Goal: Transaction & Acquisition: Book appointment/travel/reservation

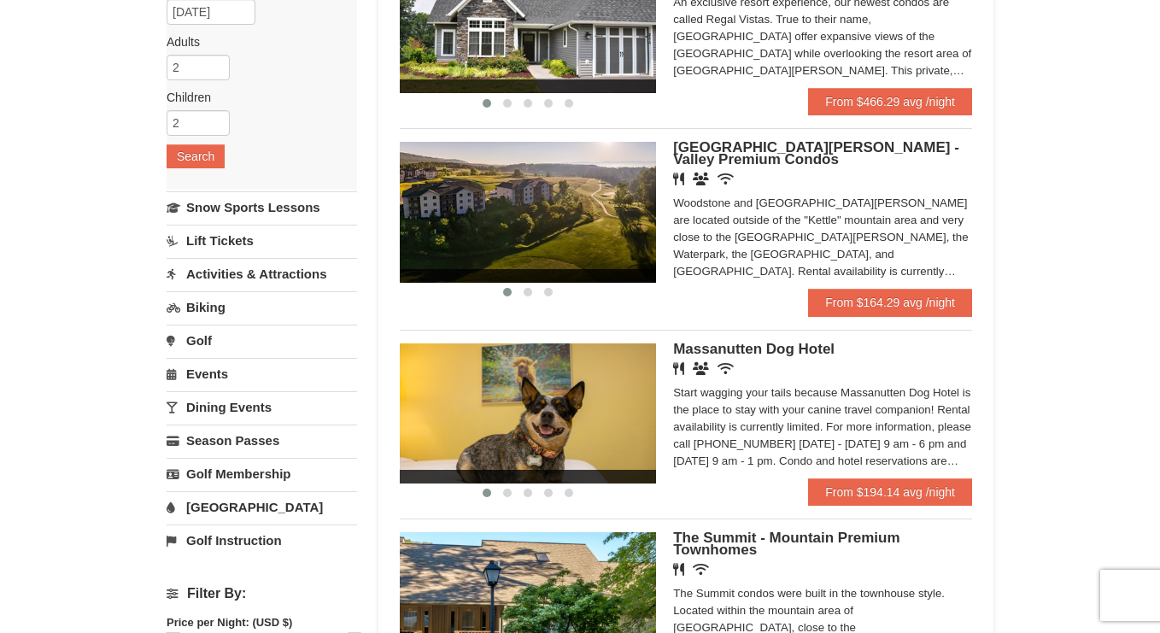
scroll to position [232, 0]
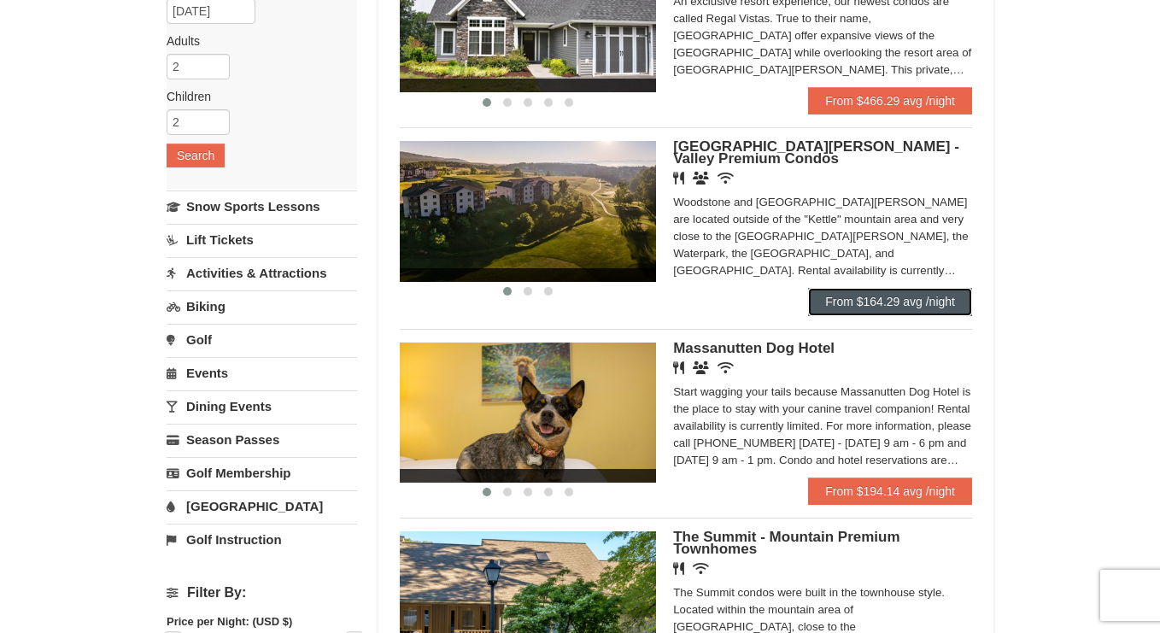
click at [900, 297] on link "From $164.29 avg /night" at bounding box center [890, 301] width 164 height 27
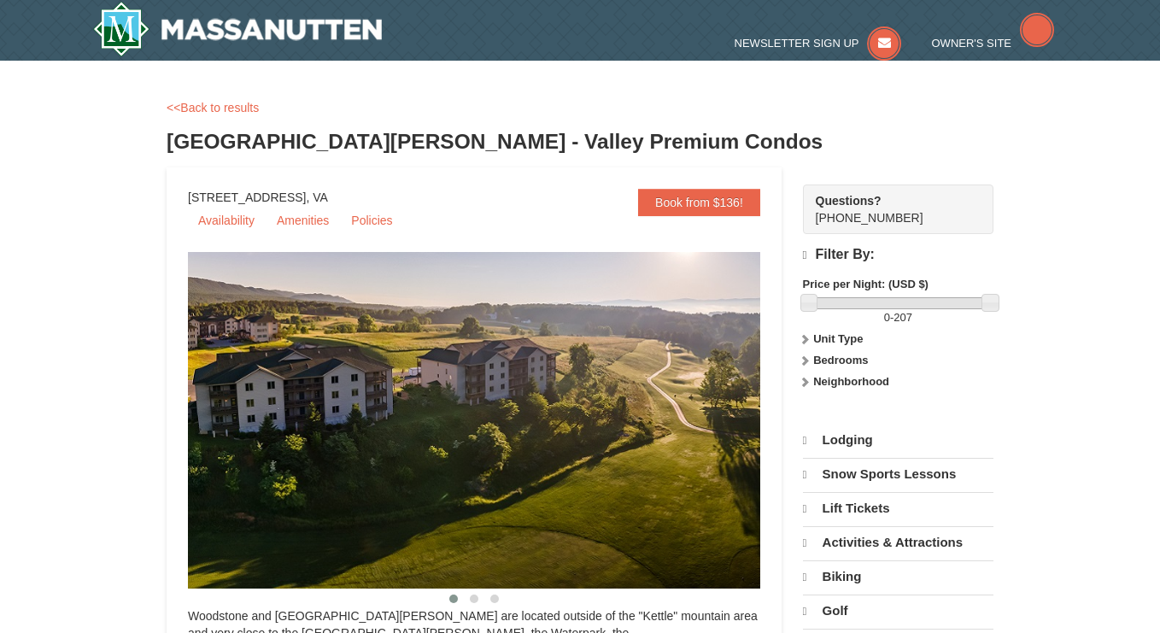
select select "10"
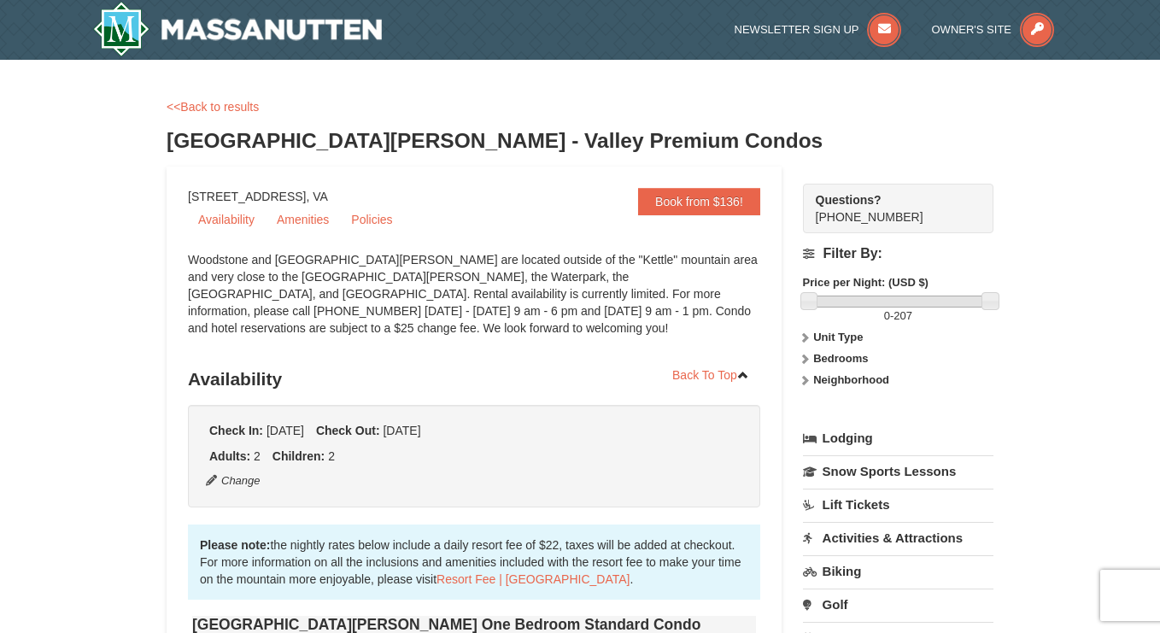
click at [811, 360] on label "Bedrooms" at bounding box center [898, 358] width 191 height 17
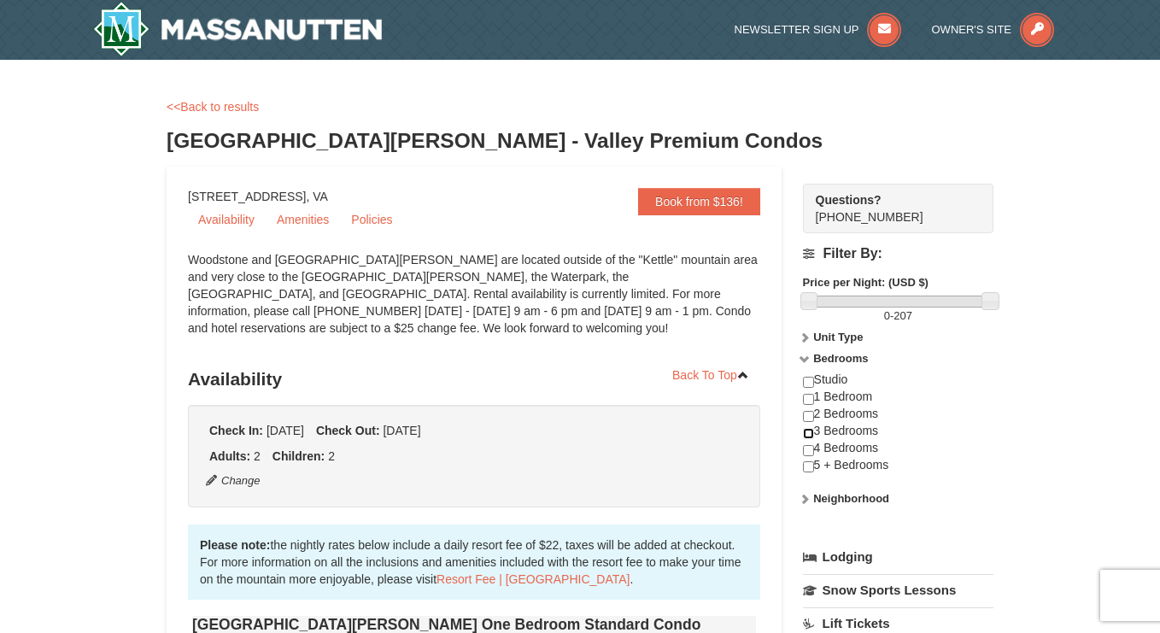
click at [808, 431] on input "checkbox" at bounding box center [808, 433] width 11 height 11
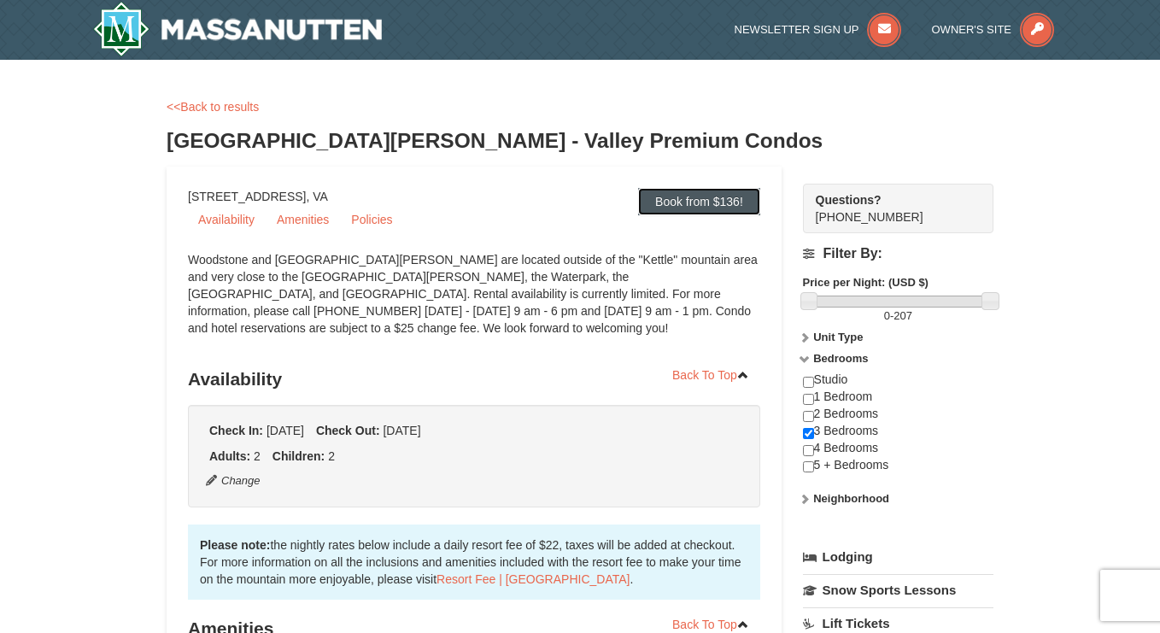
click at [705, 197] on link "Book from $136!" at bounding box center [699, 201] width 122 height 27
click at [807, 431] on input "checkbox" at bounding box center [808, 433] width 11 height 11
checkbox input "false"
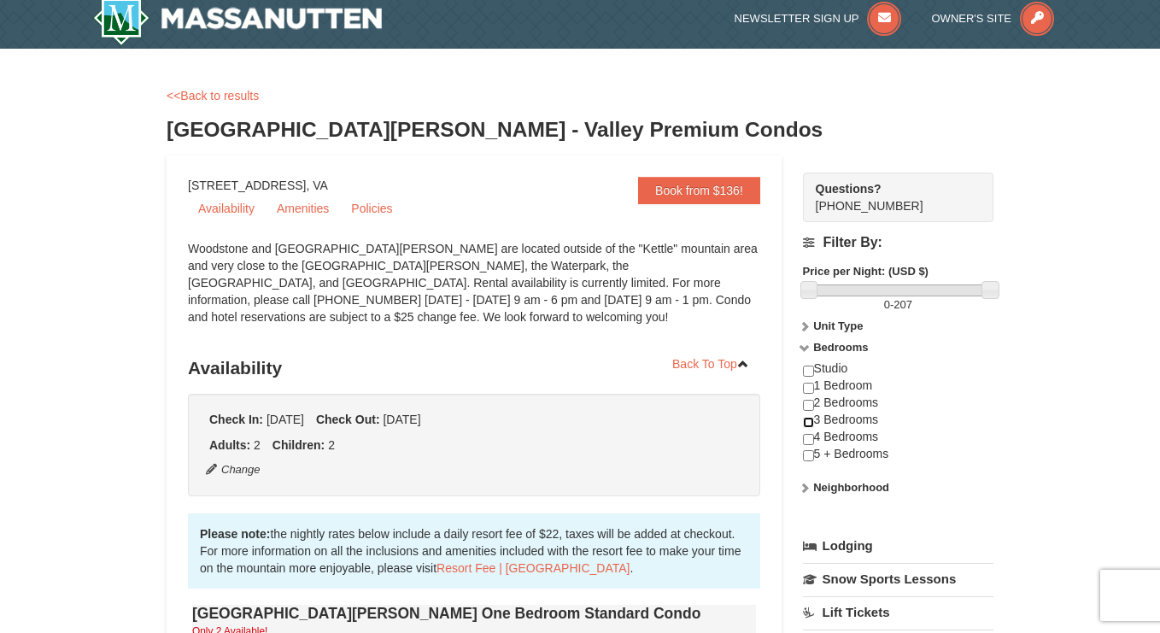
scroll to position [12, 0]
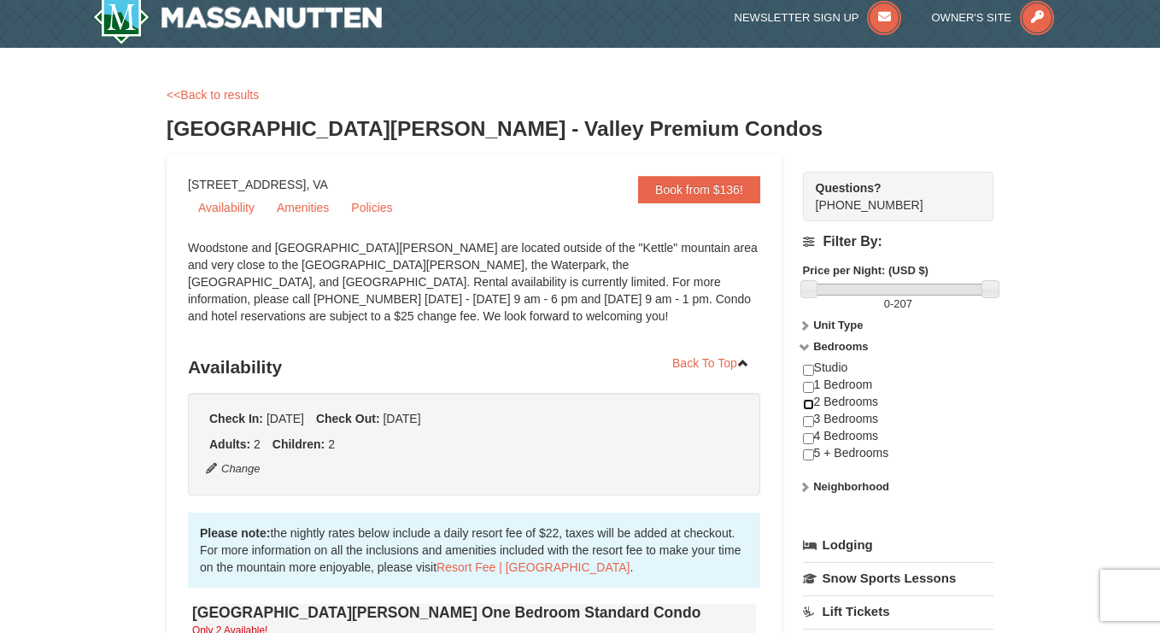
click at [811, 403] on input "checkbox" at bounding box center [808, 404] width 11 height 11
checkbox input "true"
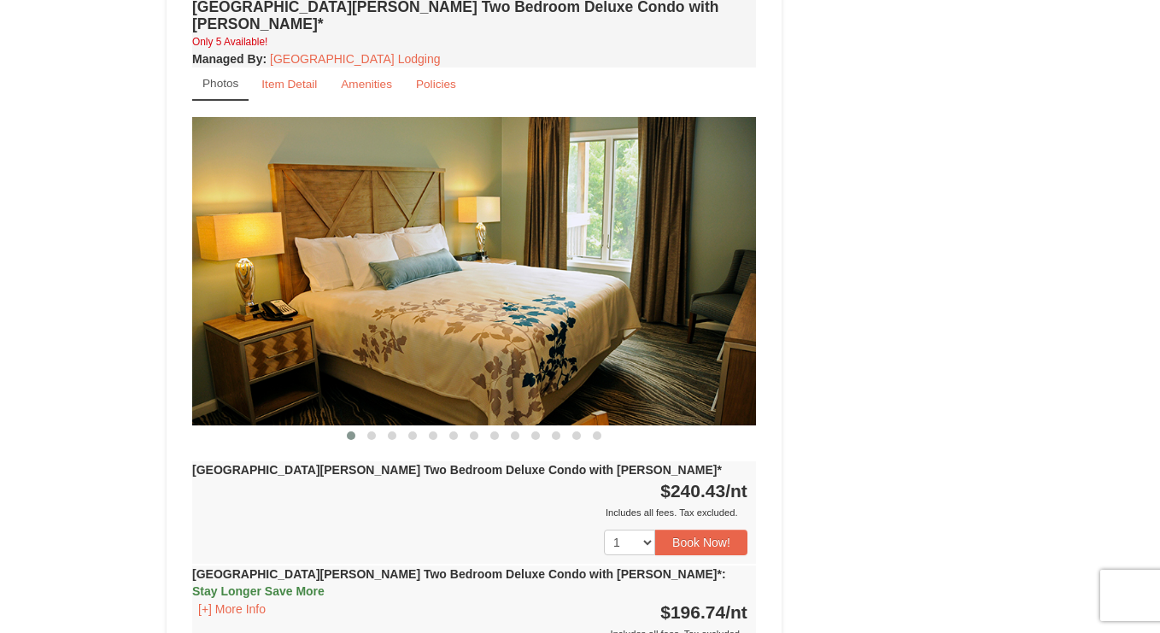
scroll to position [1517, 0]
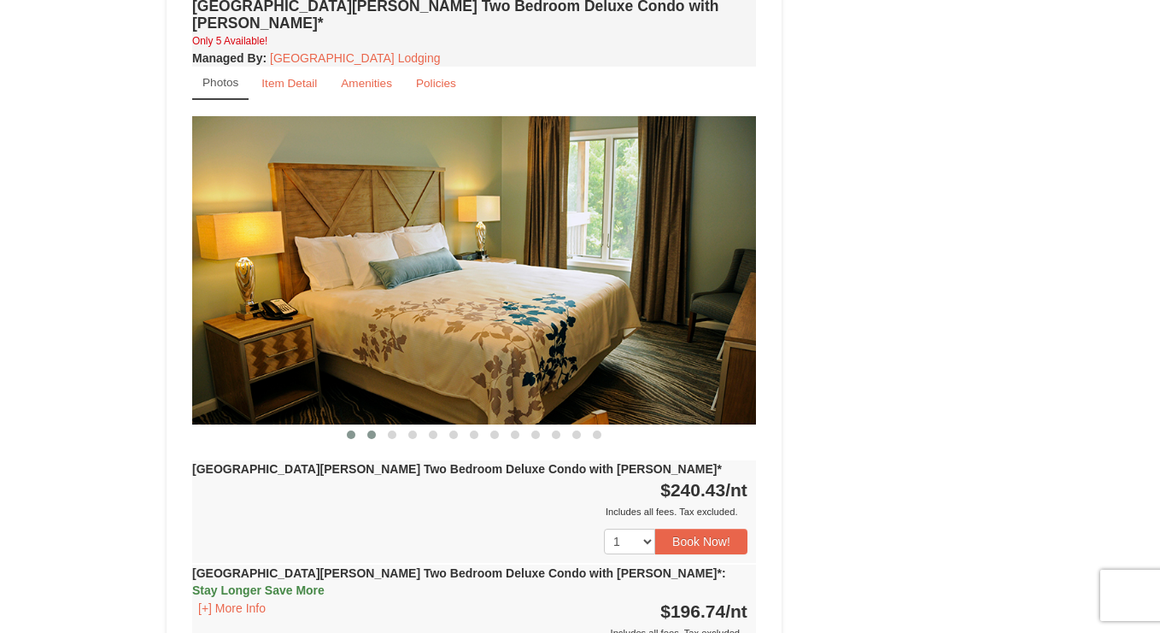
click at [374, 431] on span at bounding box center [371, 435] width 9 height 9
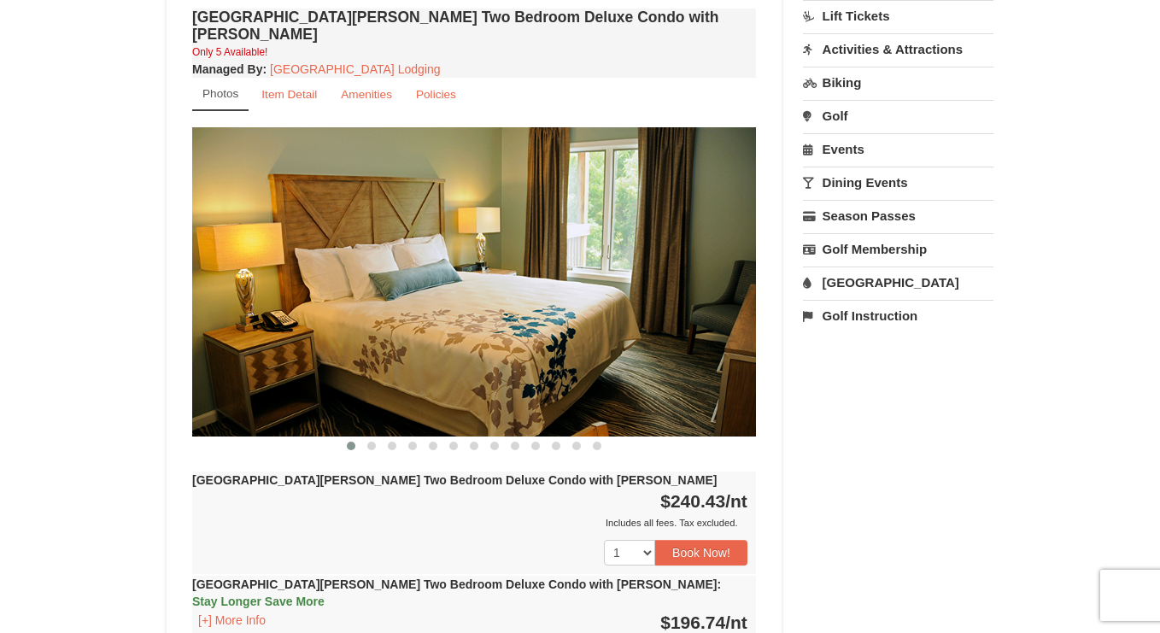
scroll to position [605, 0]
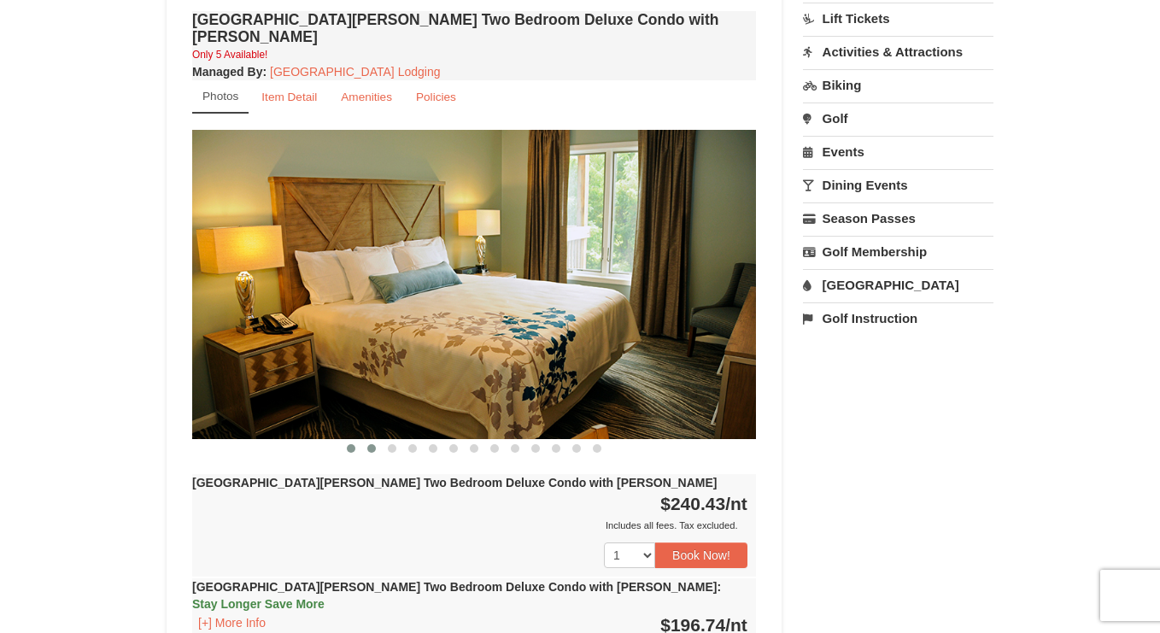
click at [365, 440] on button at bounding box center [371, 448] width 21 height 17
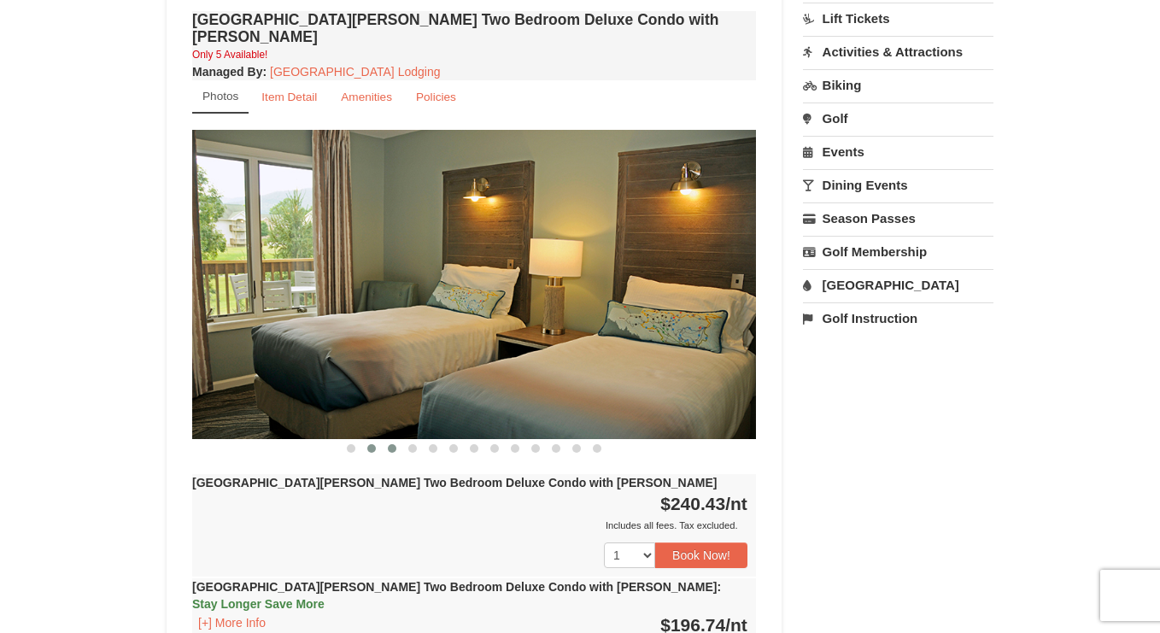
click at [395, 440] on button at bounding box center [392, 448] width 21 height 17
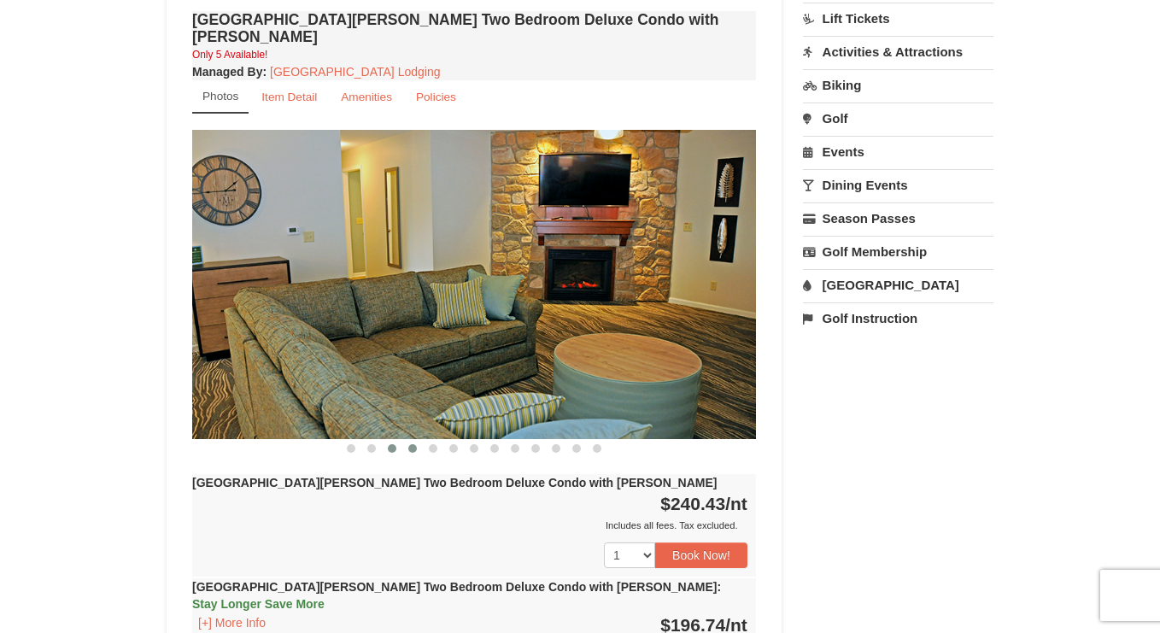
click at [412, 444] on span at bounding box center [412, 448] width 9 height 9
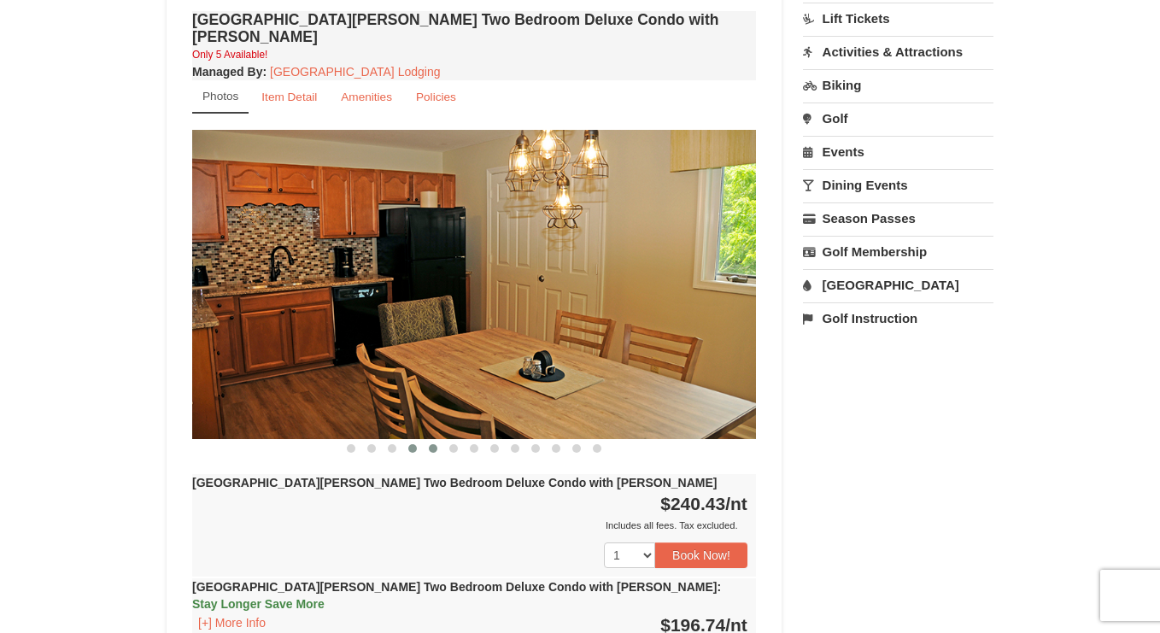
click at [430, 444] on span at bounding box center [433, 448] width 9 height 9
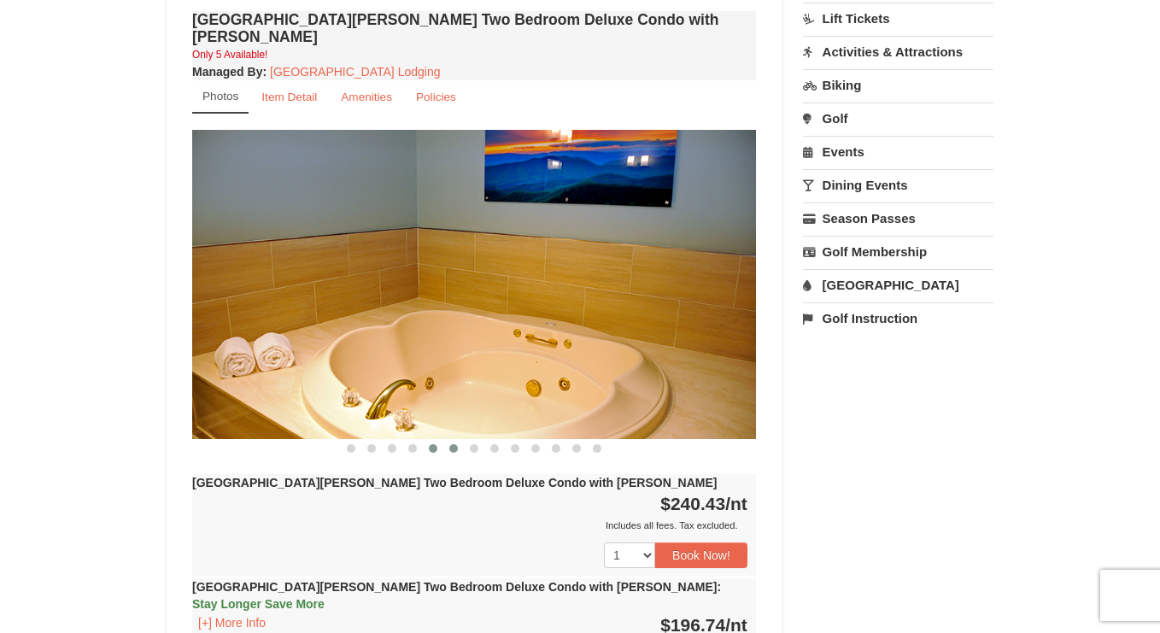
click at [450, 444] on span at bounding box center [453, 448] width 9 height 9
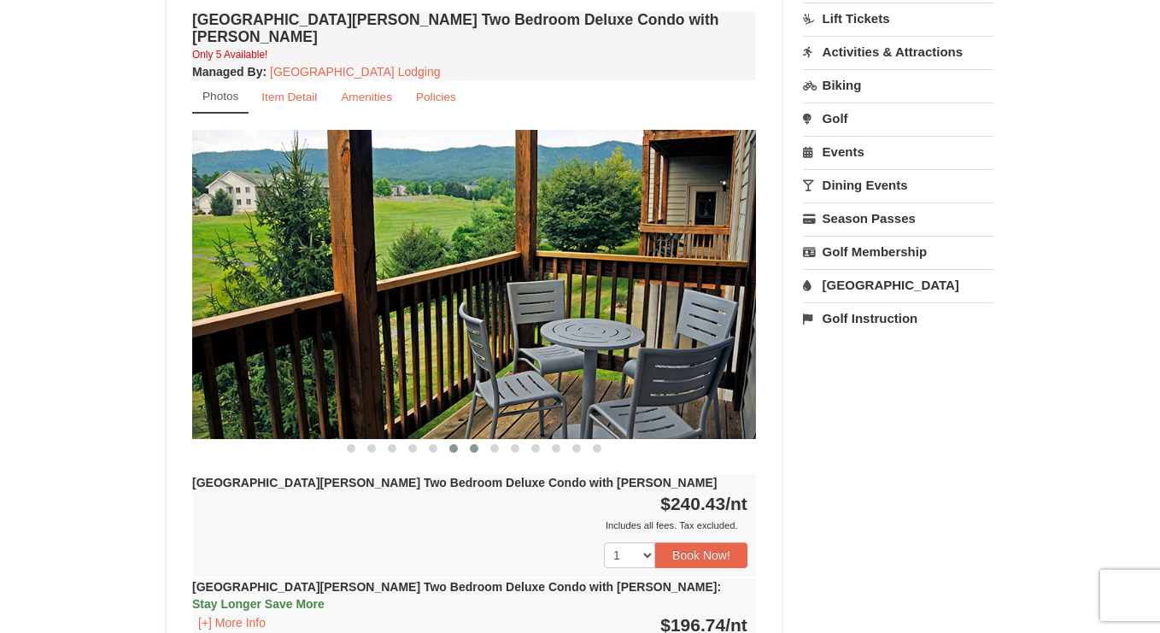
click at [473, 444] on span at bounding box center [474, 448] width 9 height 9
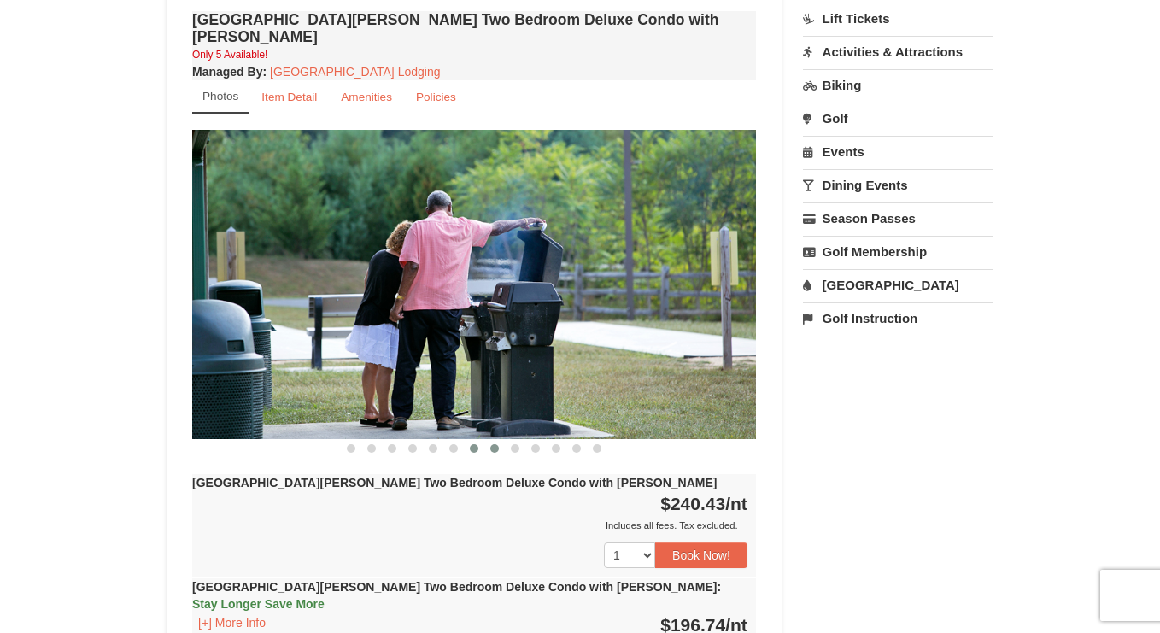
click at [490, 444] on span at bounding box center [494, 448] width 9 height 9
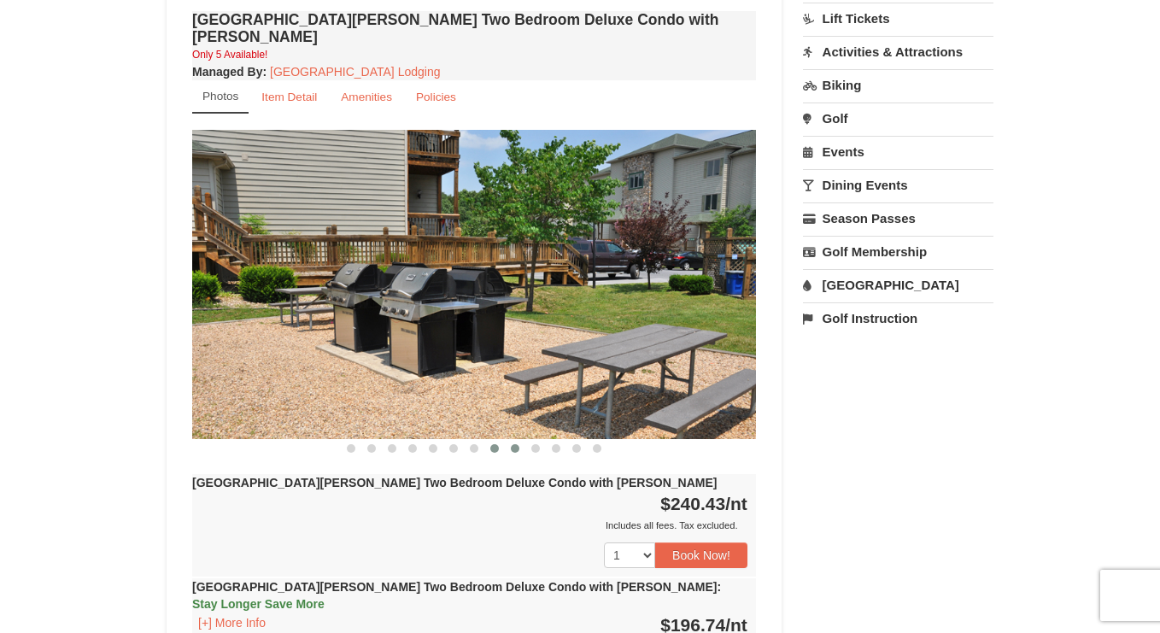
click at [520, 440] on button at bounding box center [515, 448] width 21 height 17
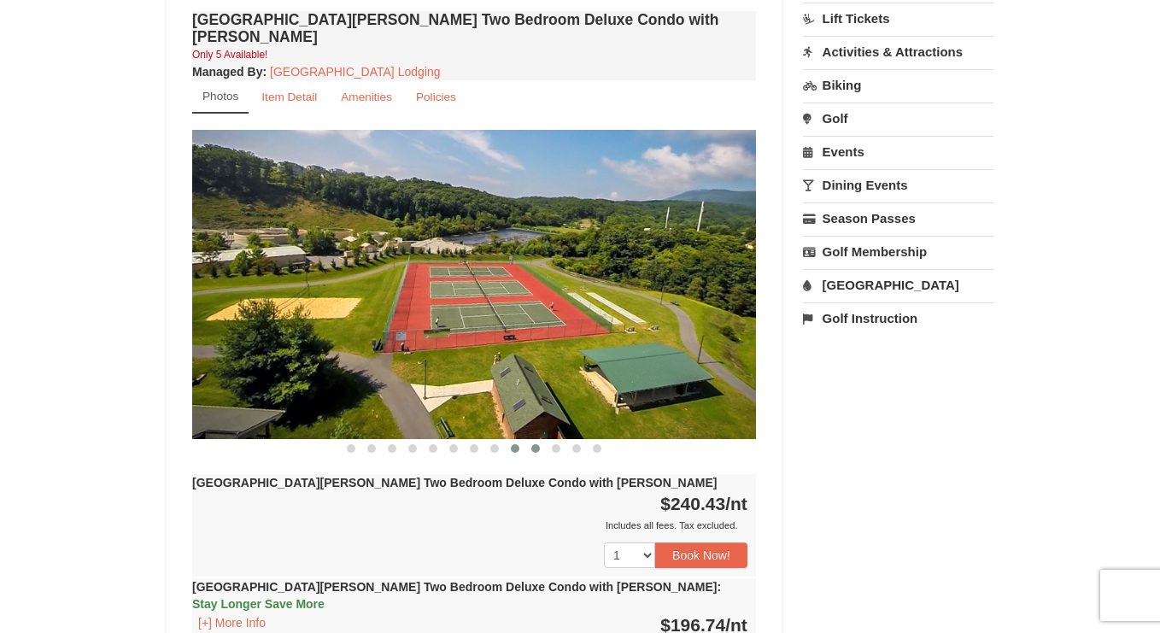
click at [534, 444] on span at bounding box center [535, 448] width 9 height 9
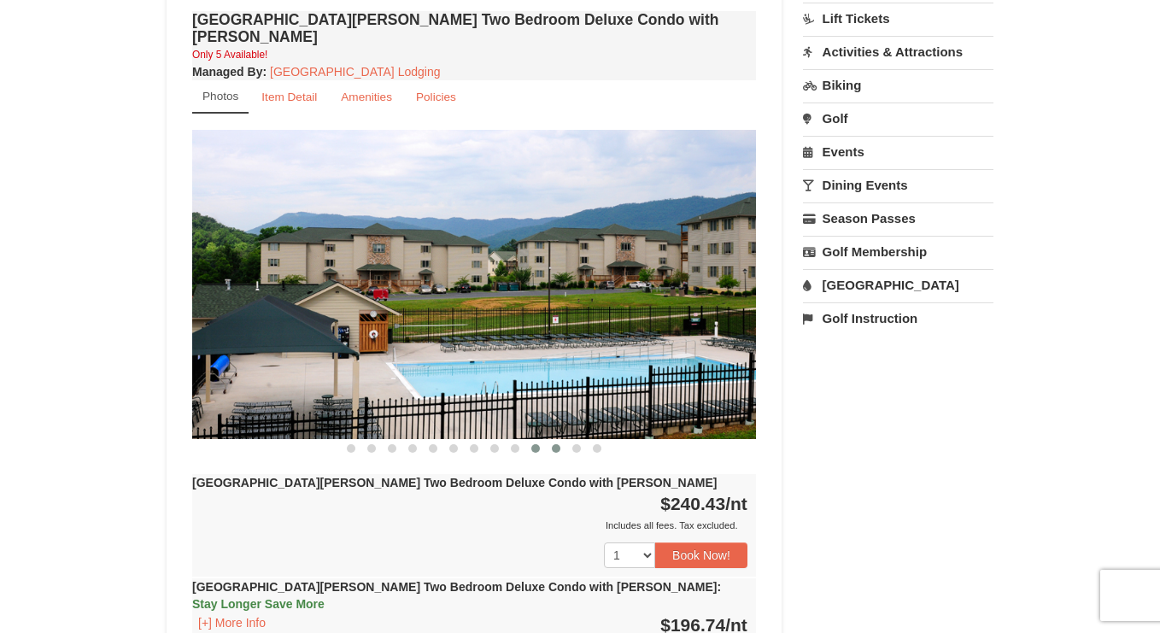
click at [555, 444] on span at bounding box center [556, 448] width 9 height 9
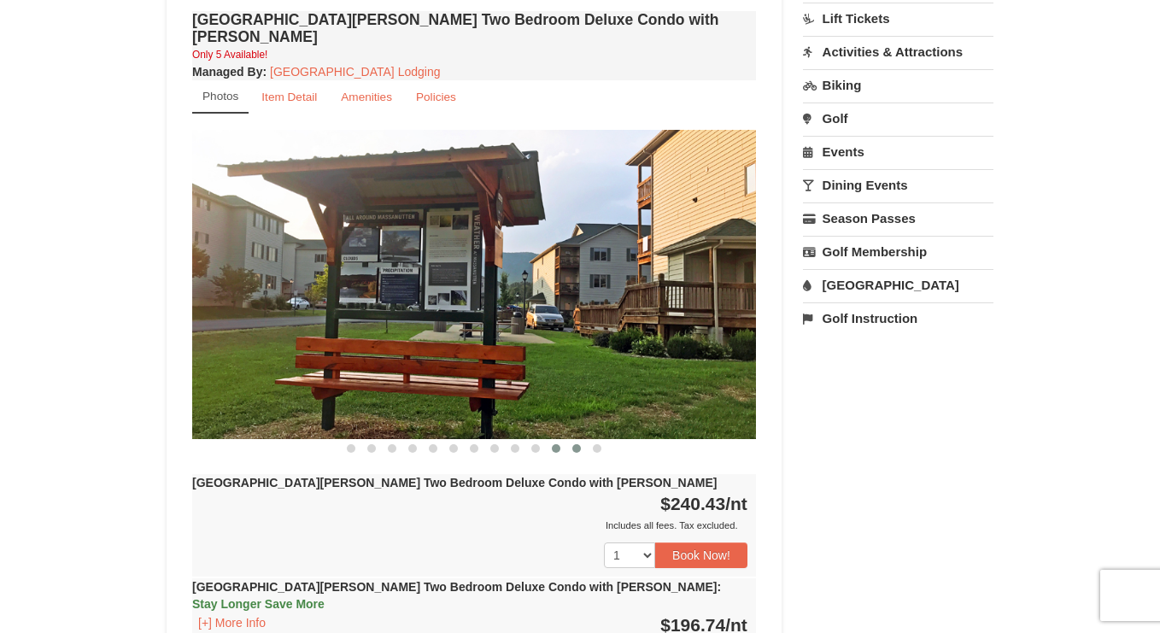
click at [574, 444] on span at bounding box center [576, 448] width 9 height 9
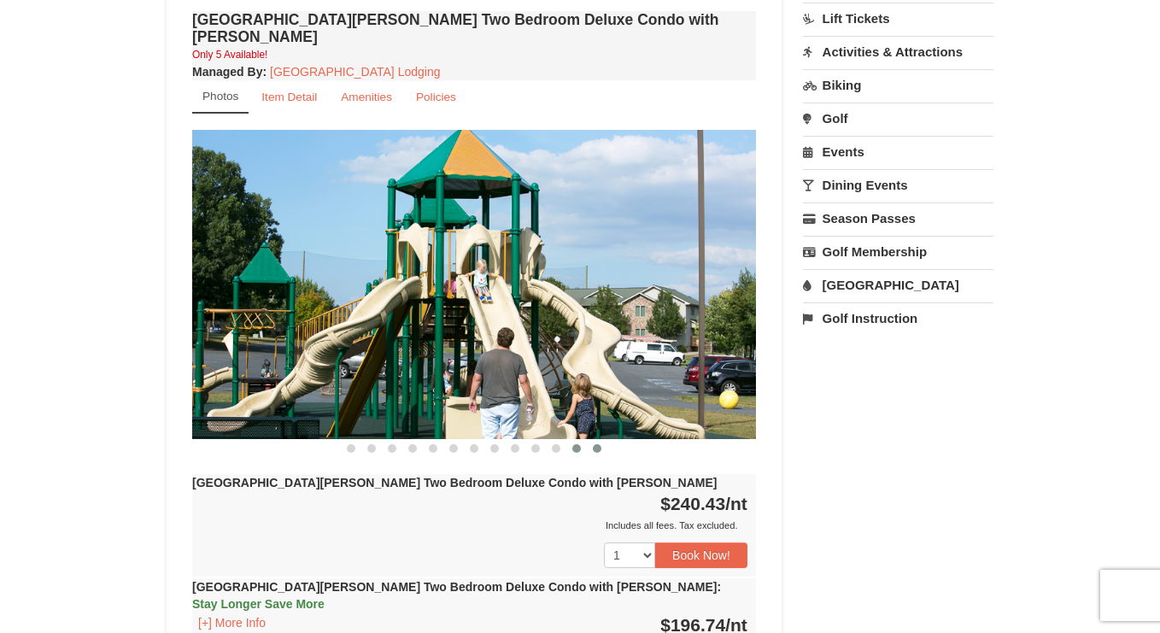
click at [602, 440] on button at bounding box center [597, 448] width 21 height 17
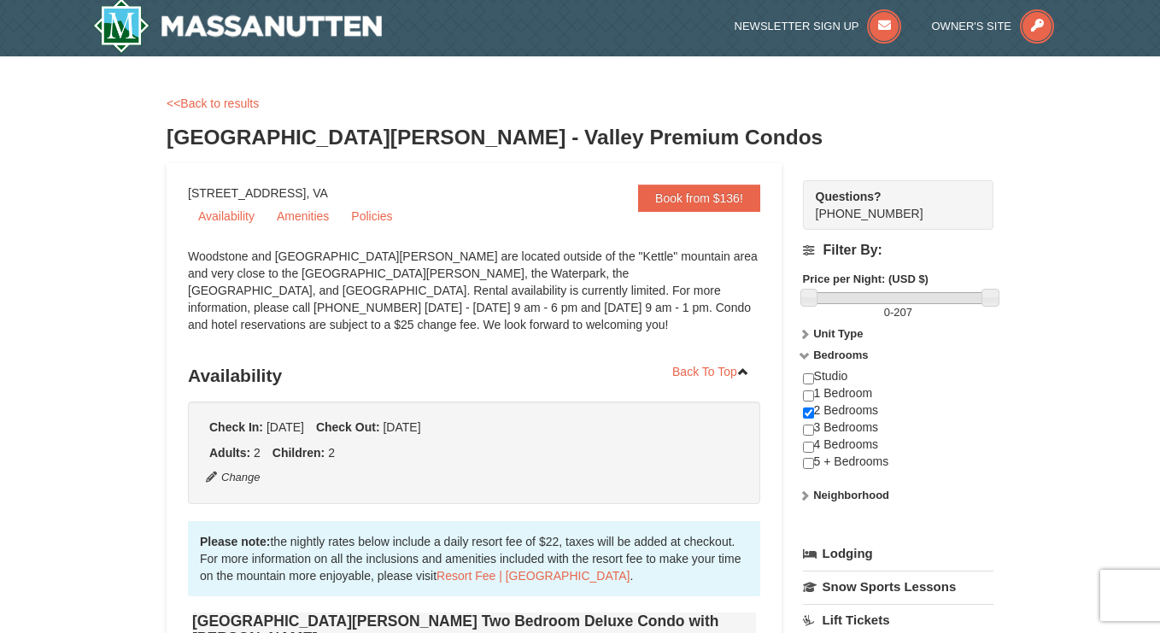
scroll to position [0, 0]
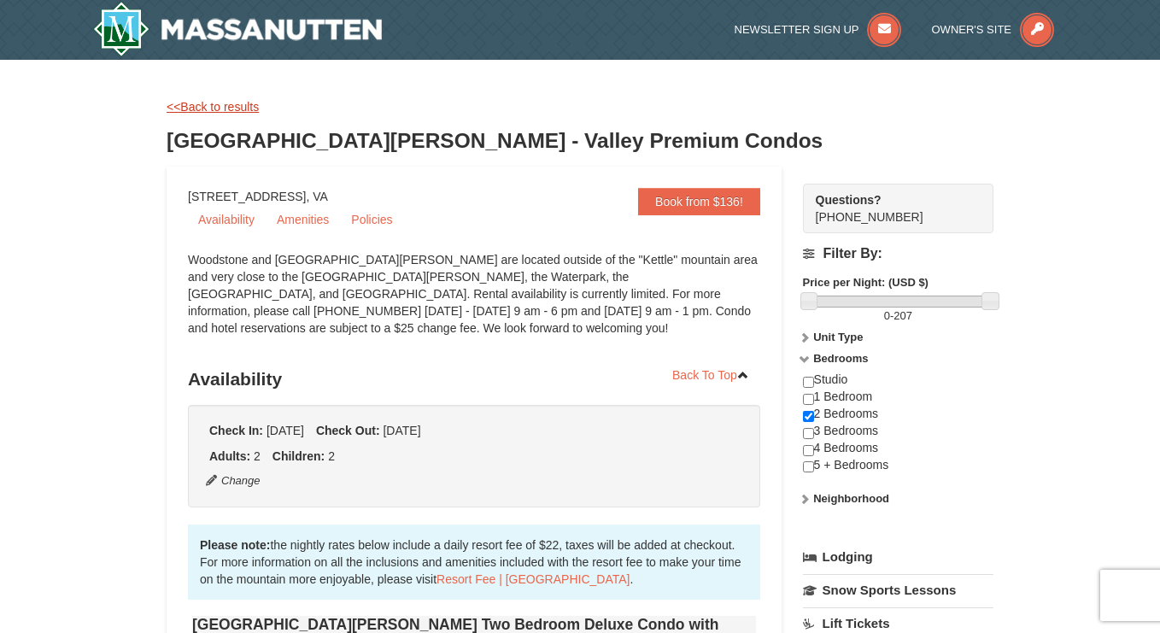
click at [200, 108] on link "<<Back to results" at bounding box center [213, 107] width 92 height 14
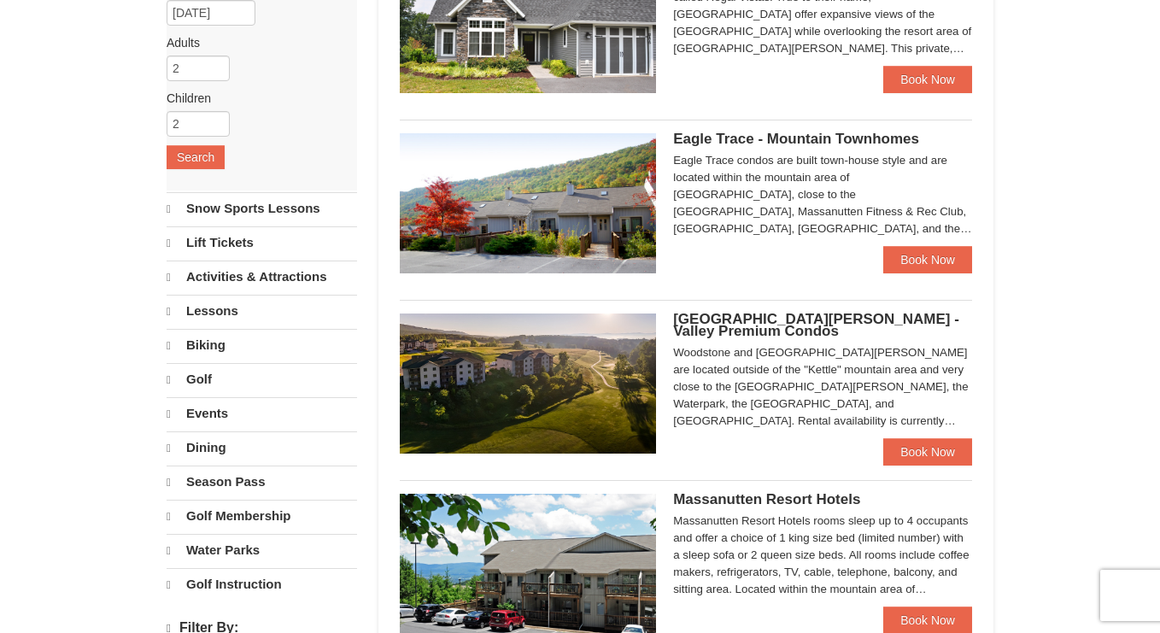
select select "10"
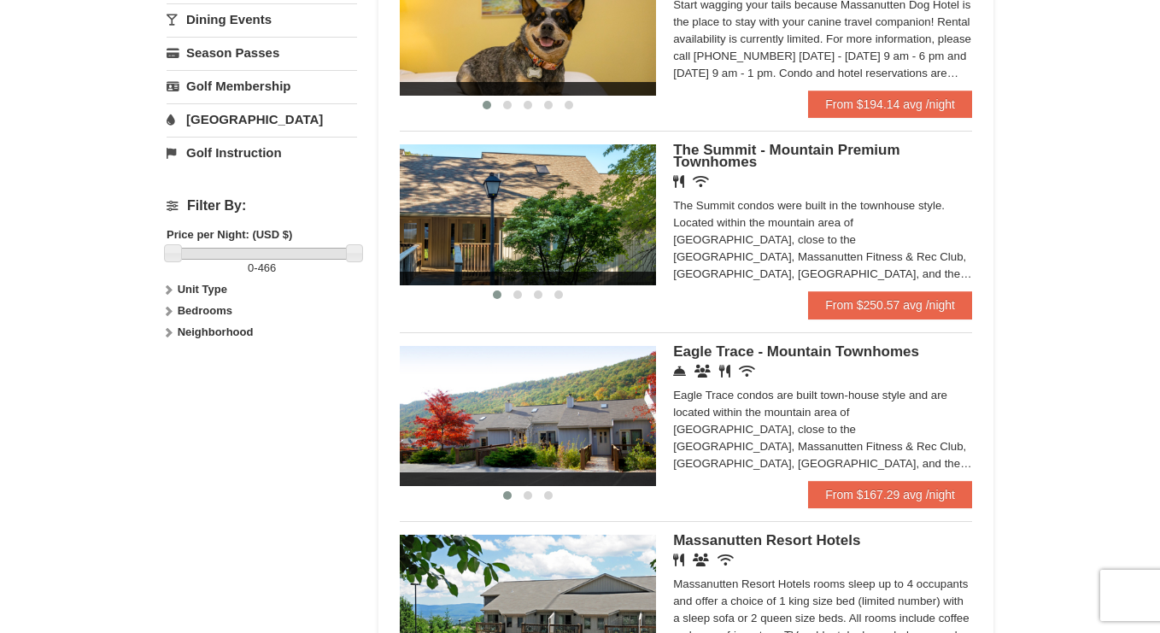
scroll to position [627, 0]
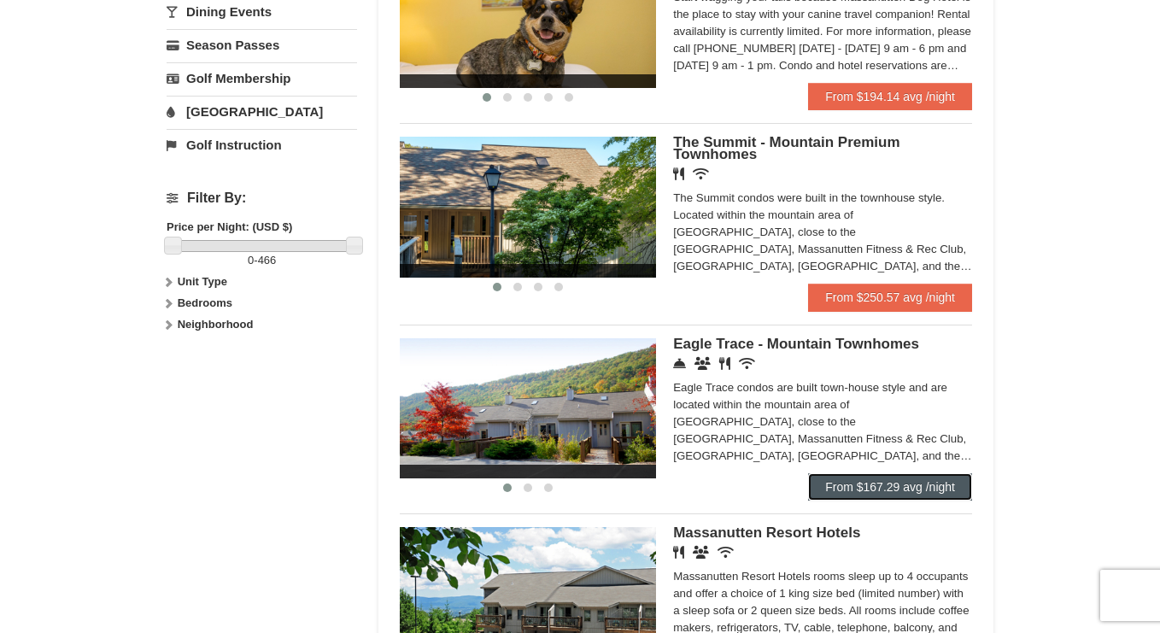
click at [889, 497] on link "From $167.29 avg /night" at bounding box center [890, 486] width 164 height 27
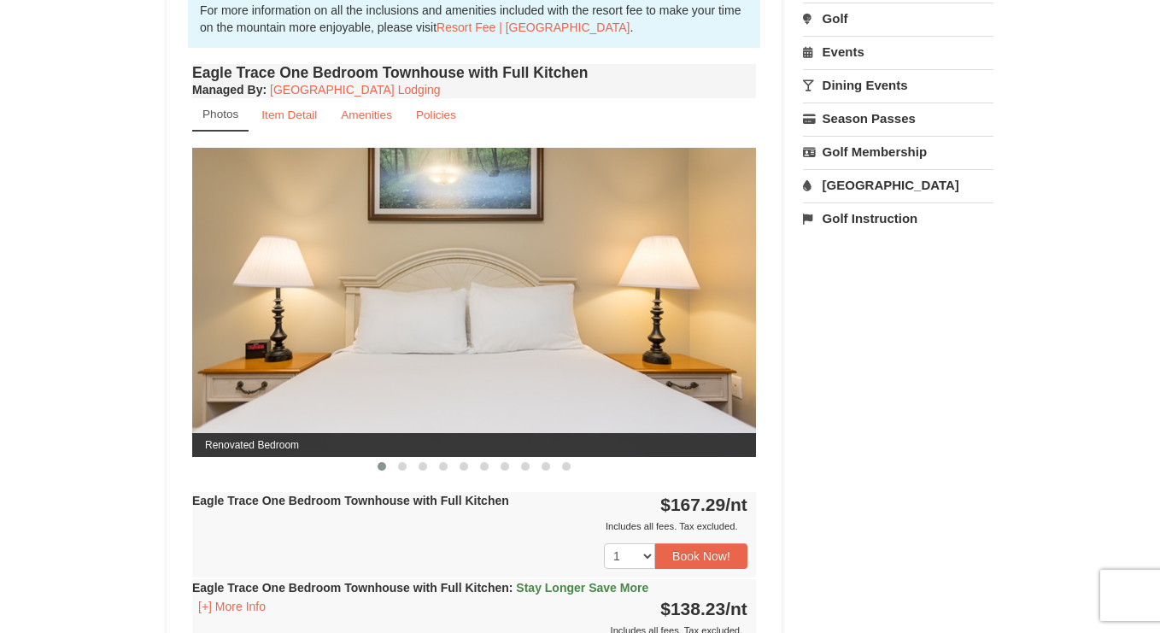
scroll to position [593, 0]
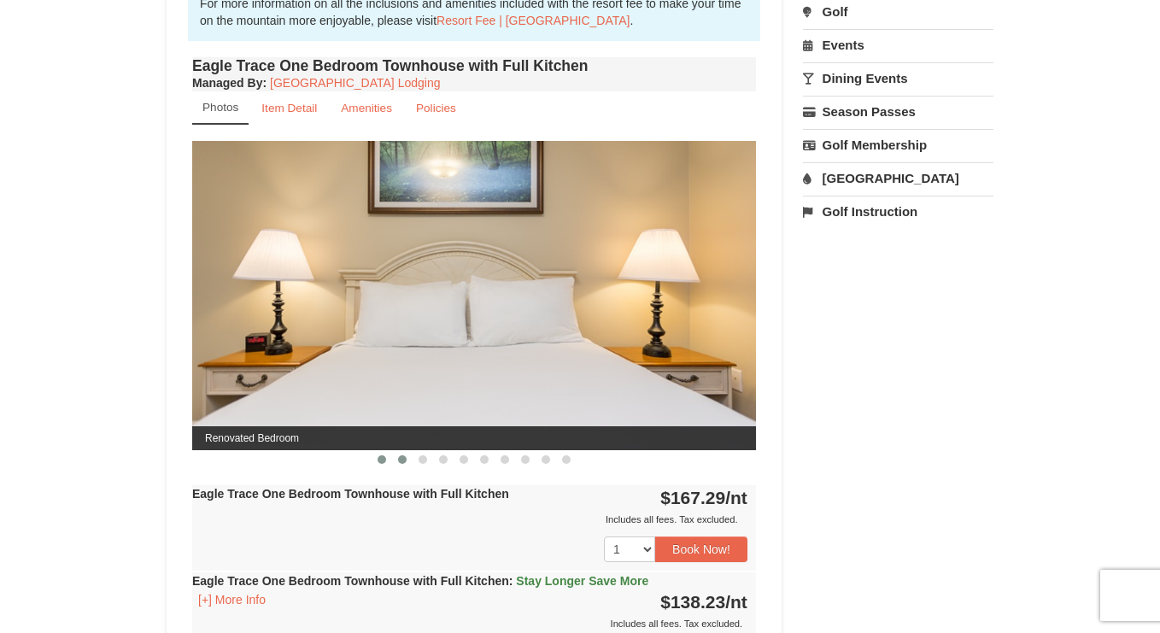
click at [406, 458] on button at bounding box center [402, 459] width 21 height 17
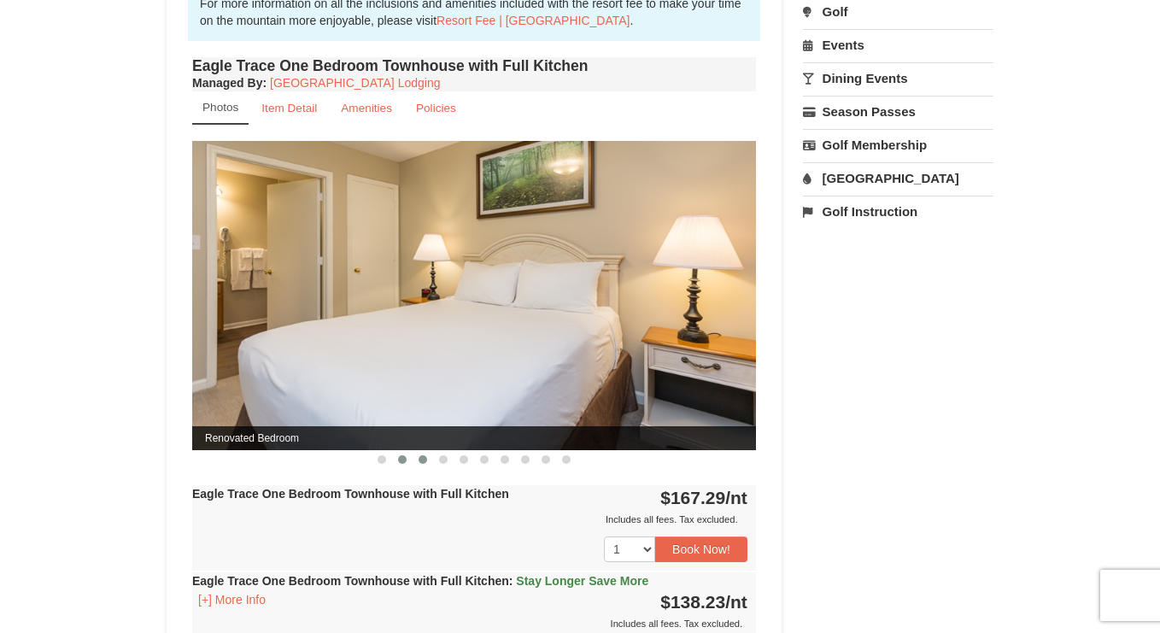
click at [419, 461] on span at bounding box center [423, 459] width 9 height 9
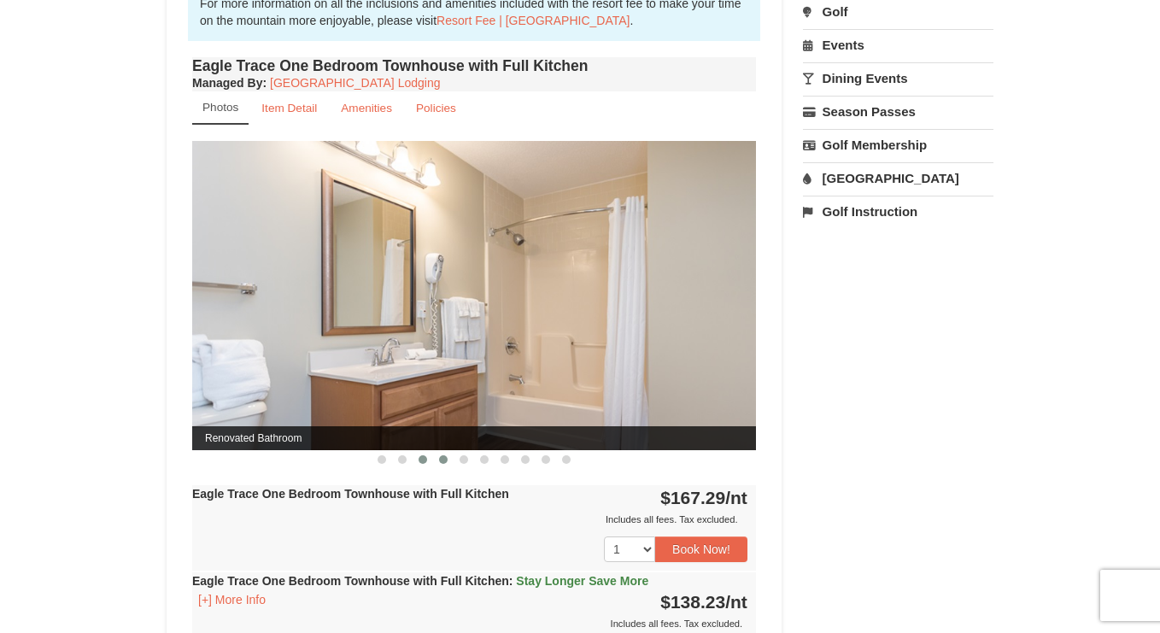
click at [440, 462] on button at bounding box center [443, 459] width 21 height 17
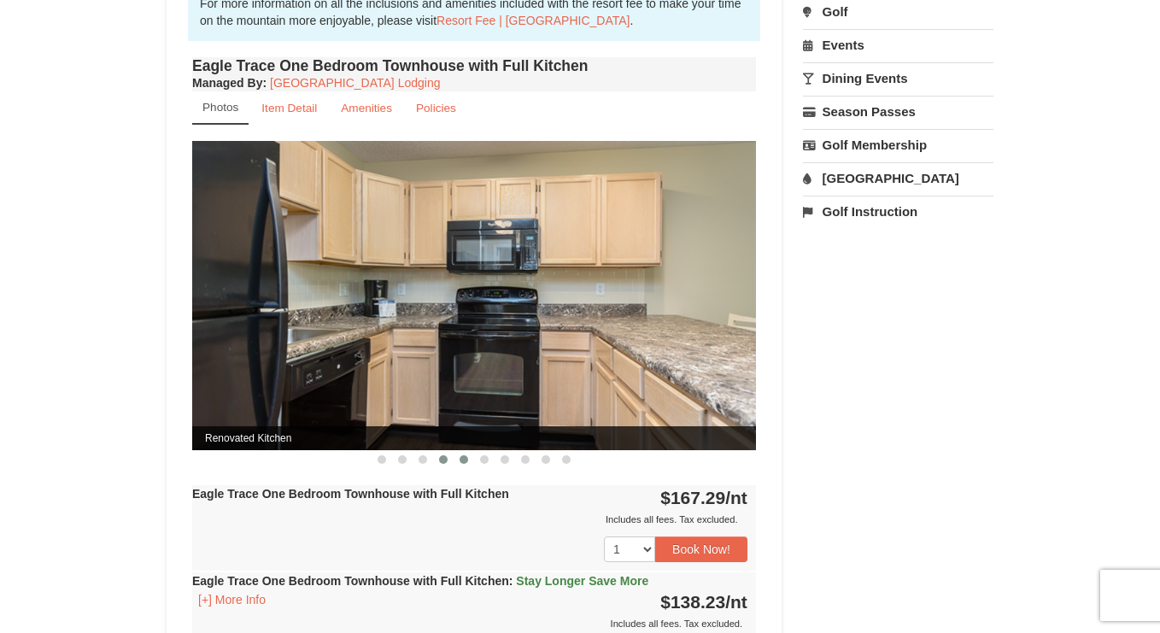
click at [466, 461] on span at bounding box center [464, 459] width 9 height 9
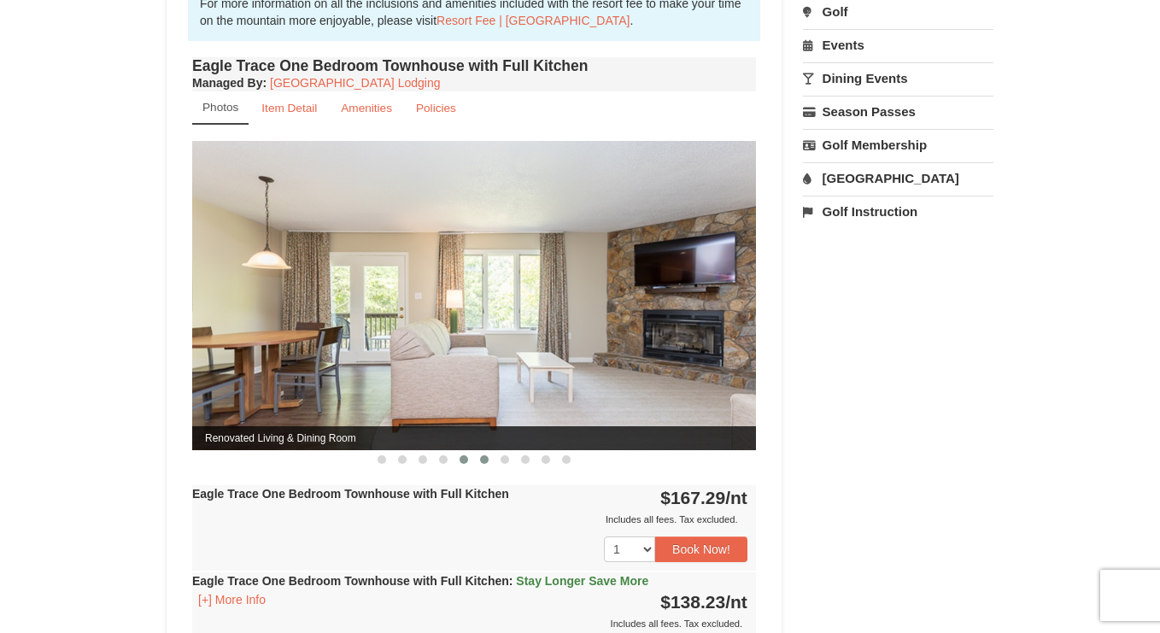
click at [484, 461] on span at bounding box center [484, 459] width 9 height 9
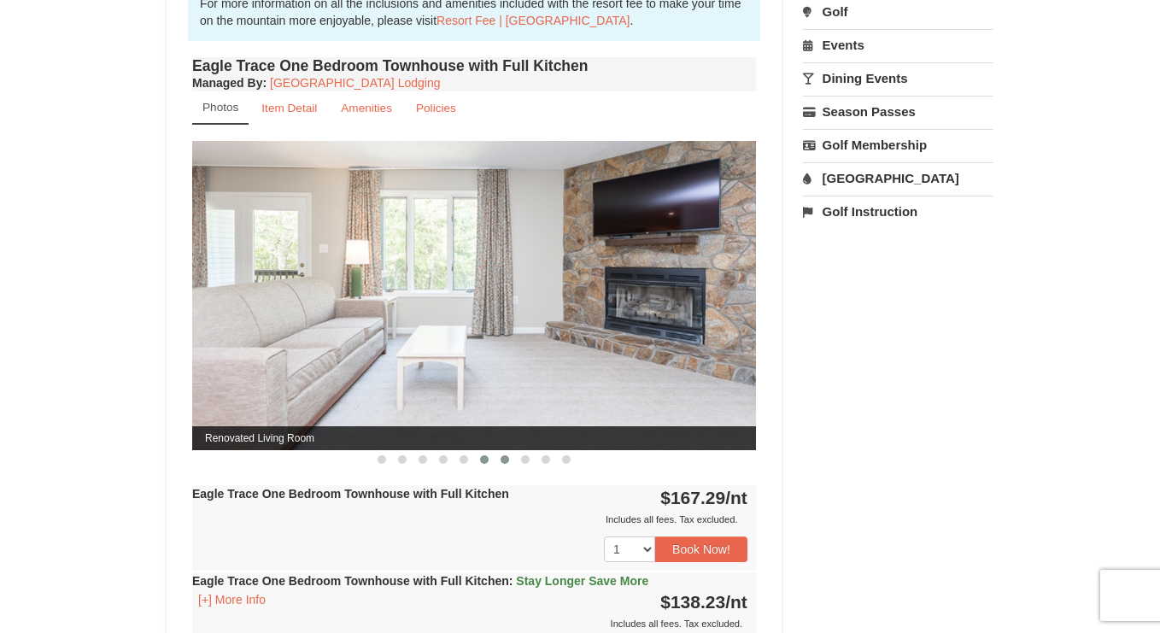
click at [502, 461] on span at bounding box center [505, 459] width 9 height 9
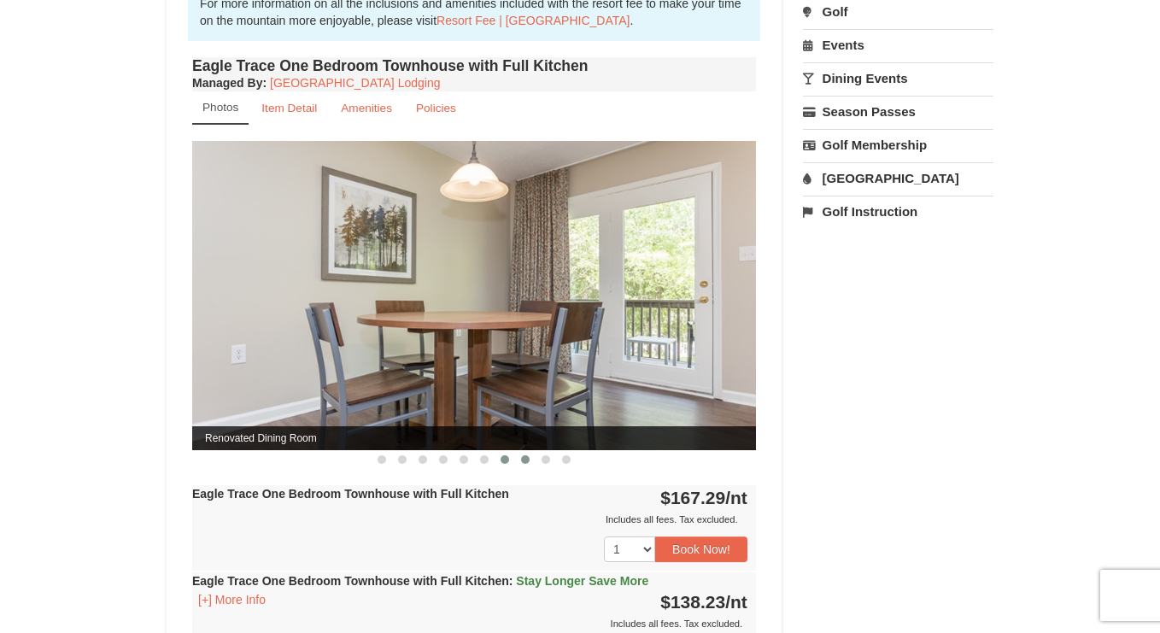
click at [522, 461] on span at bounding box center [525, 459] width 9 height 9
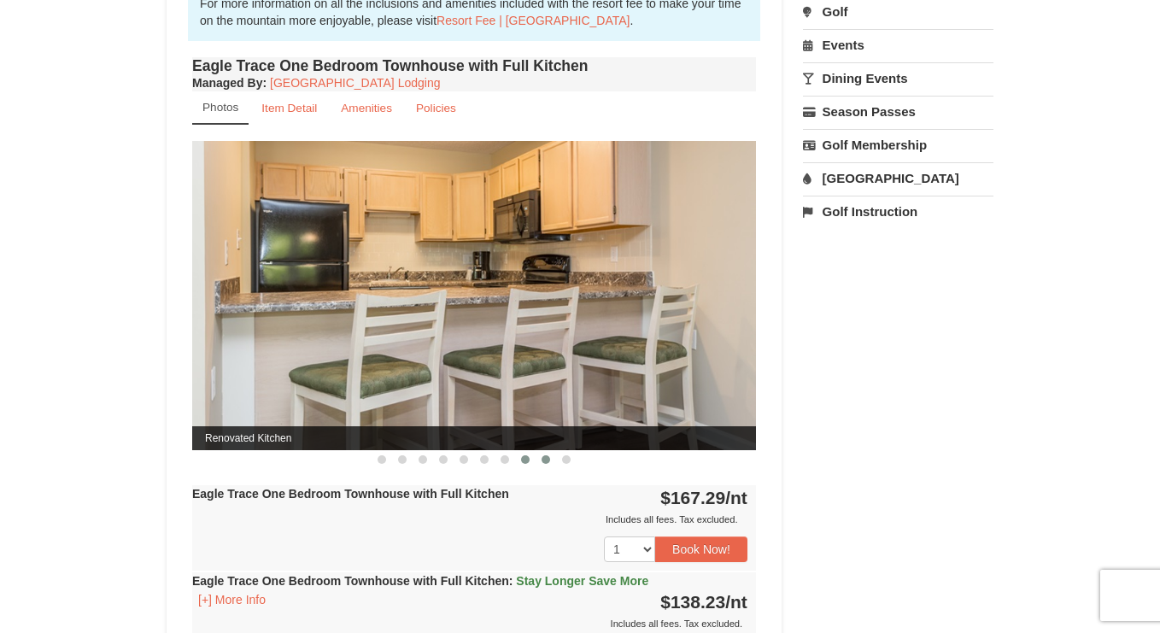
click at [543, 461] on span at bounding box center [546, 459] width 9 height 9
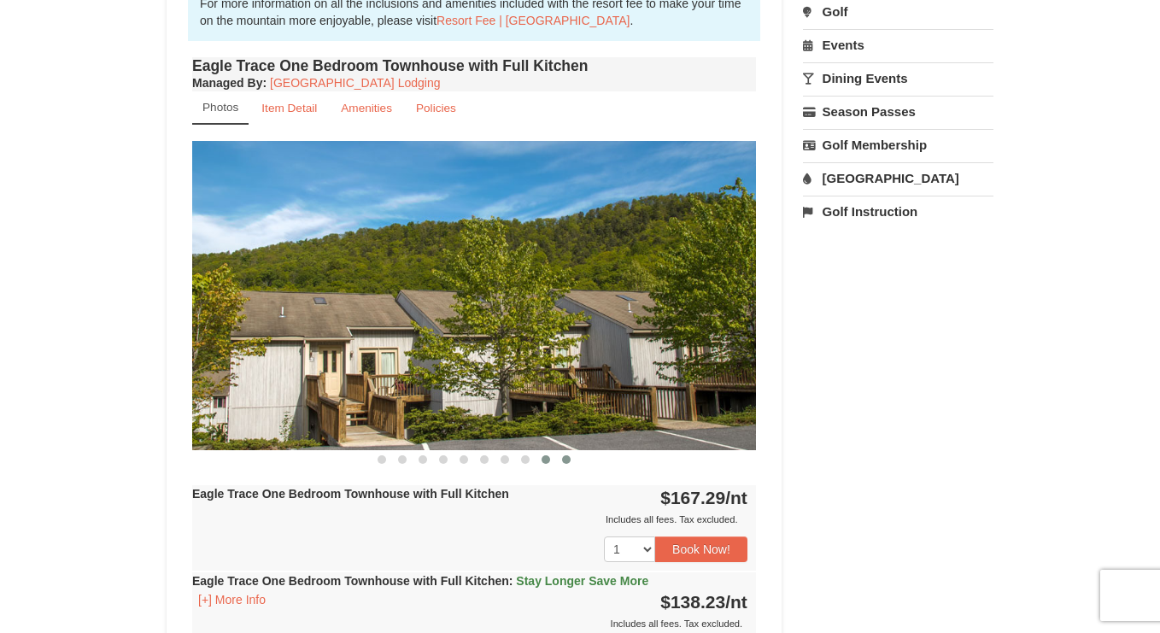
click at [563, 461] on span at bounding box center [566, 459] width 9 height 9
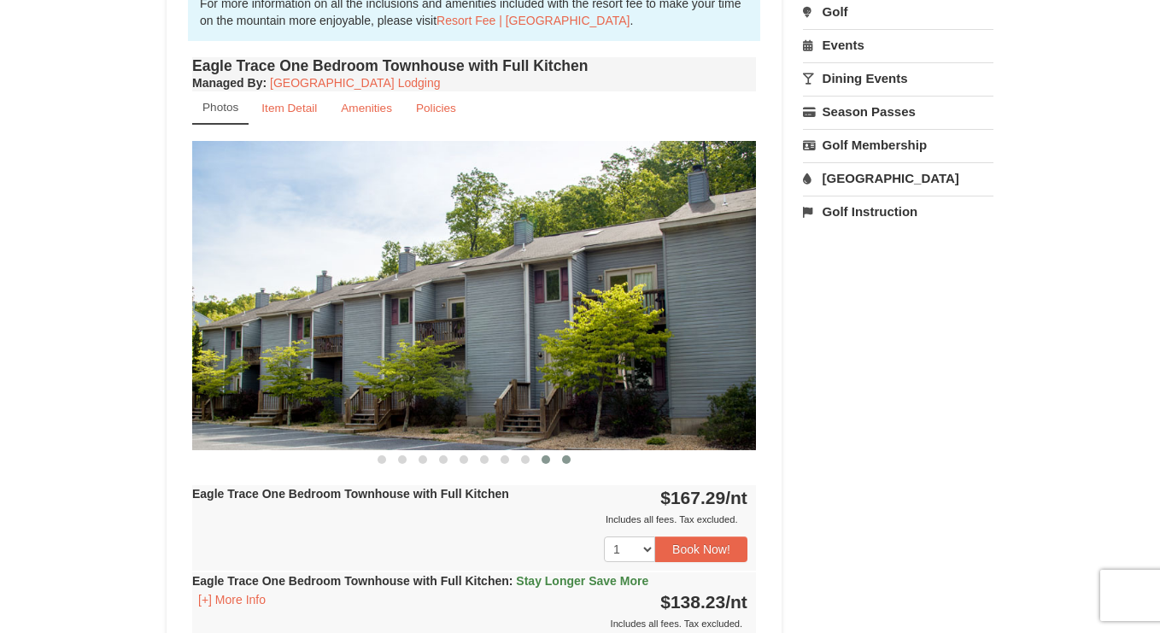
click at [548, 461] on span at bounding box center [546, 459] width 9 height 9
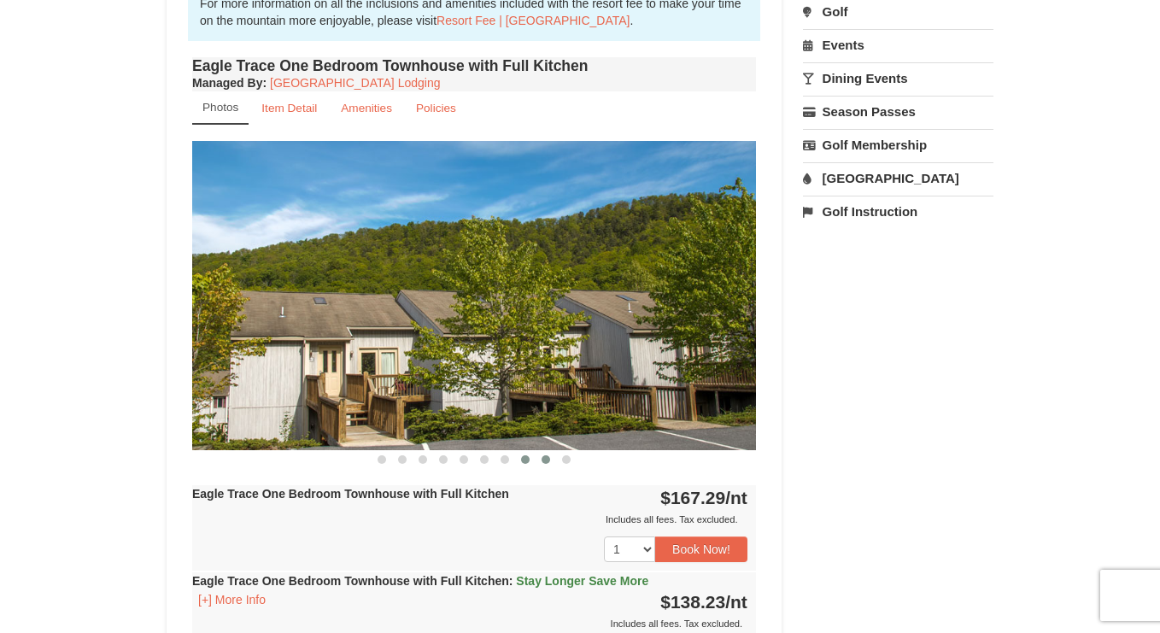
click at [528, 461] on span at bounding box center [525, 459] width 9 height 9
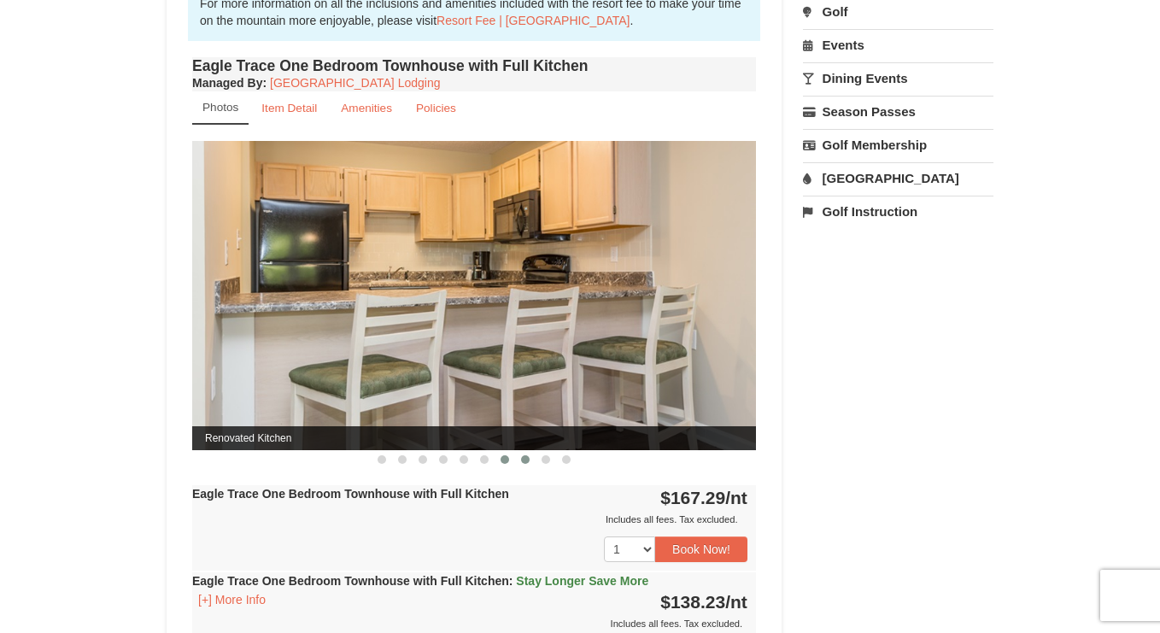
click at [501, 461] on span at bounding box center [505, 459] width 9 height 9
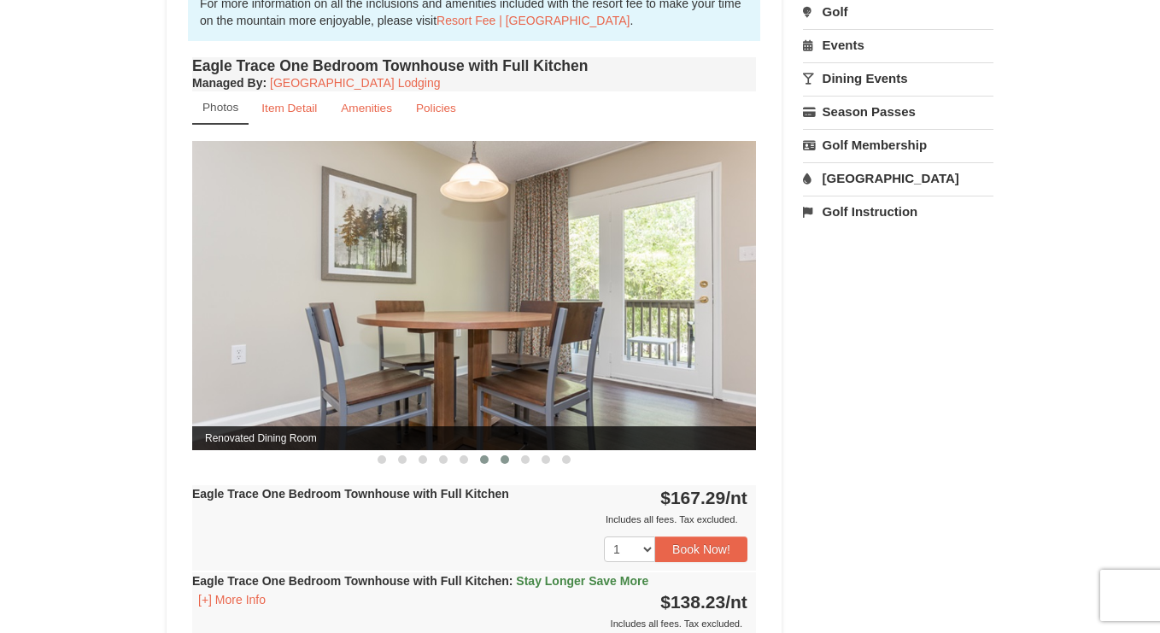
click at [485, 461] on span at bounding box center [484, 459] width 9 height 9
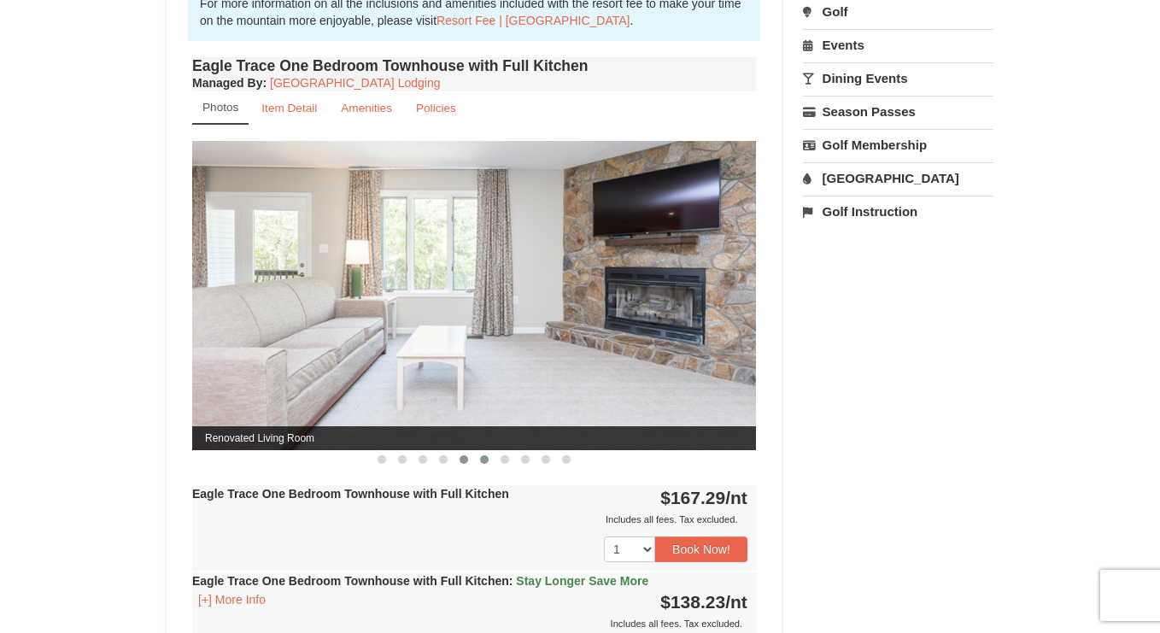
click at [462, 461] on span at bounding box center [464, 459] width 9 height 9
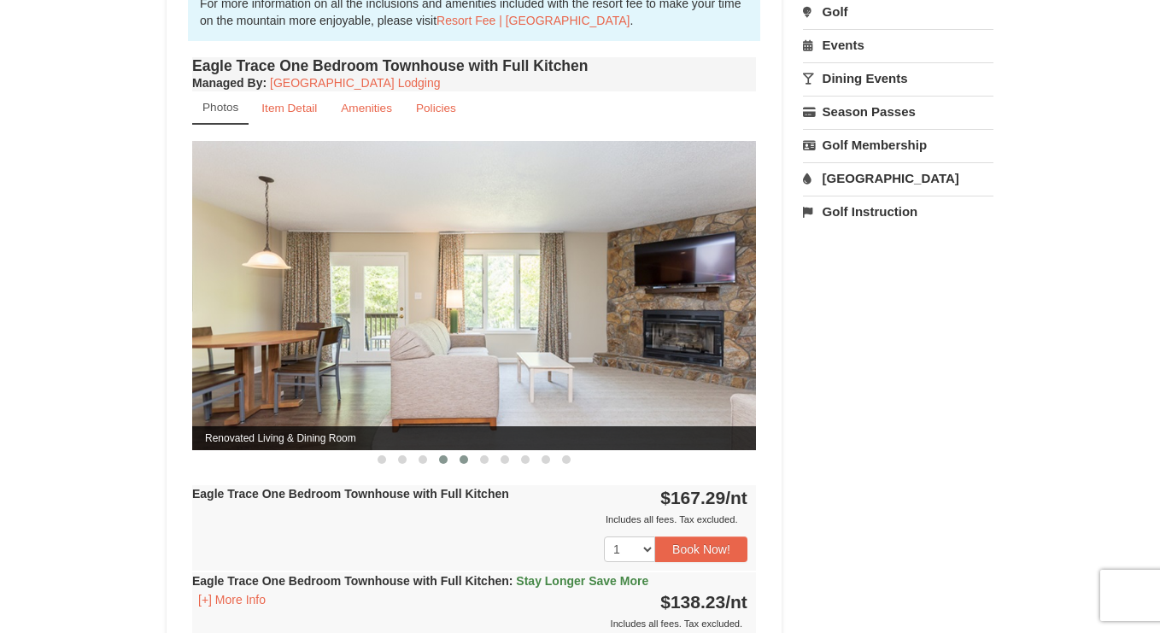
click at [440, 461] on span at bounding box center [443, 459] width 9 height 9
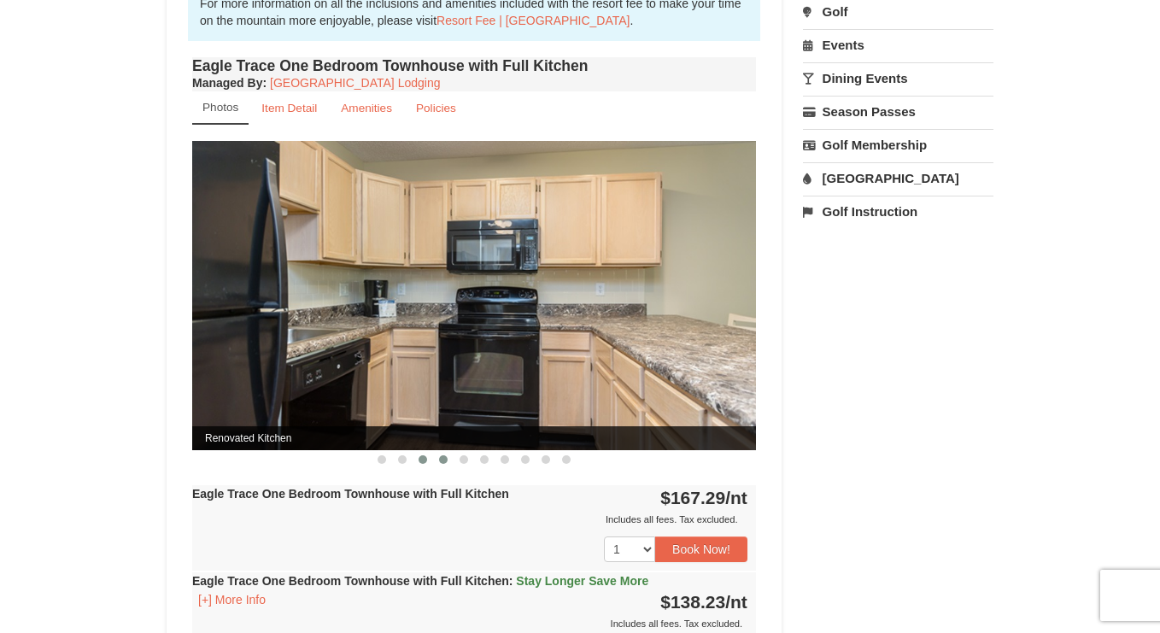
click at [426, 461] on span at bounding box center [423, 459] width 9 height 9
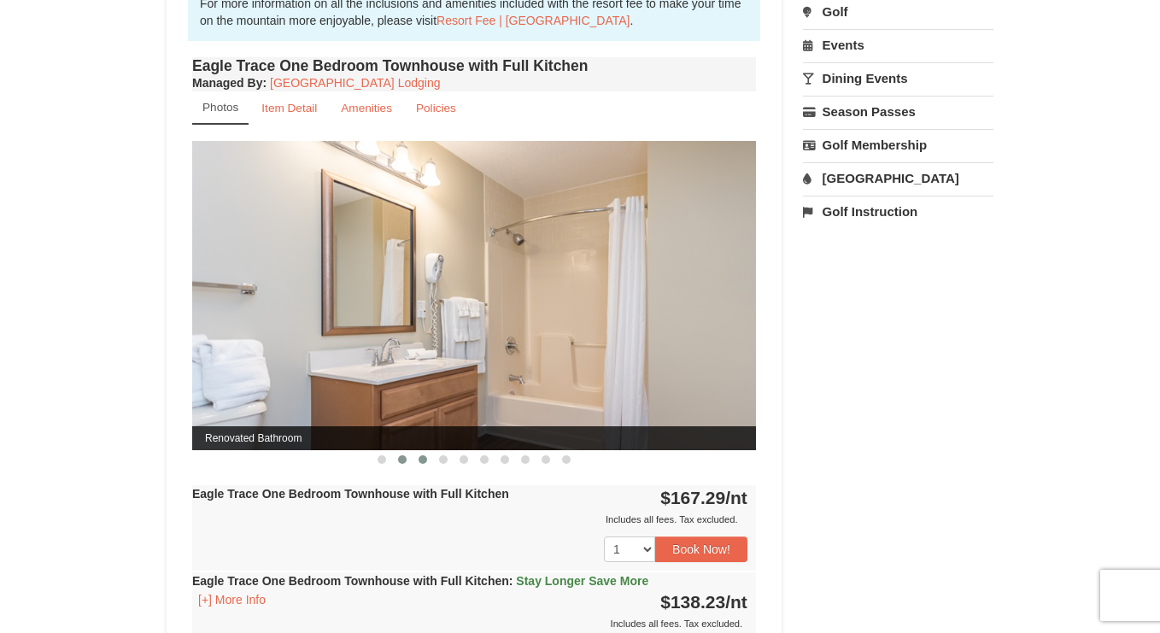
click at [403, 461] on span at bounding box center [402, 459] width 9 height 9
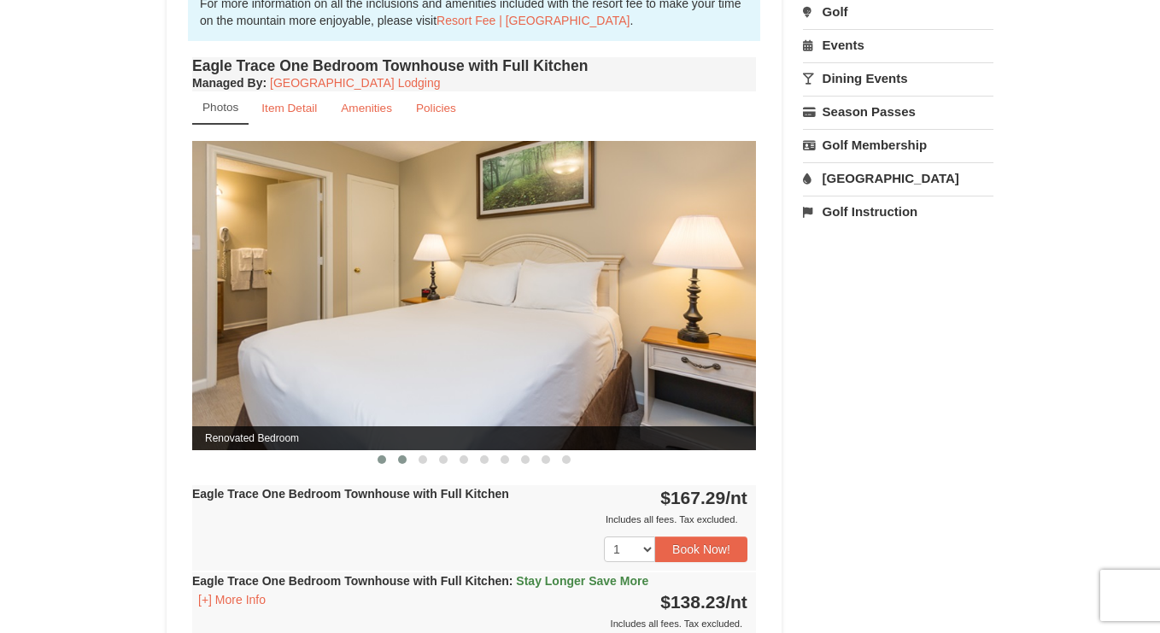
click at [379, 462] on span at bounding box center [382, 459] width 9 height 9
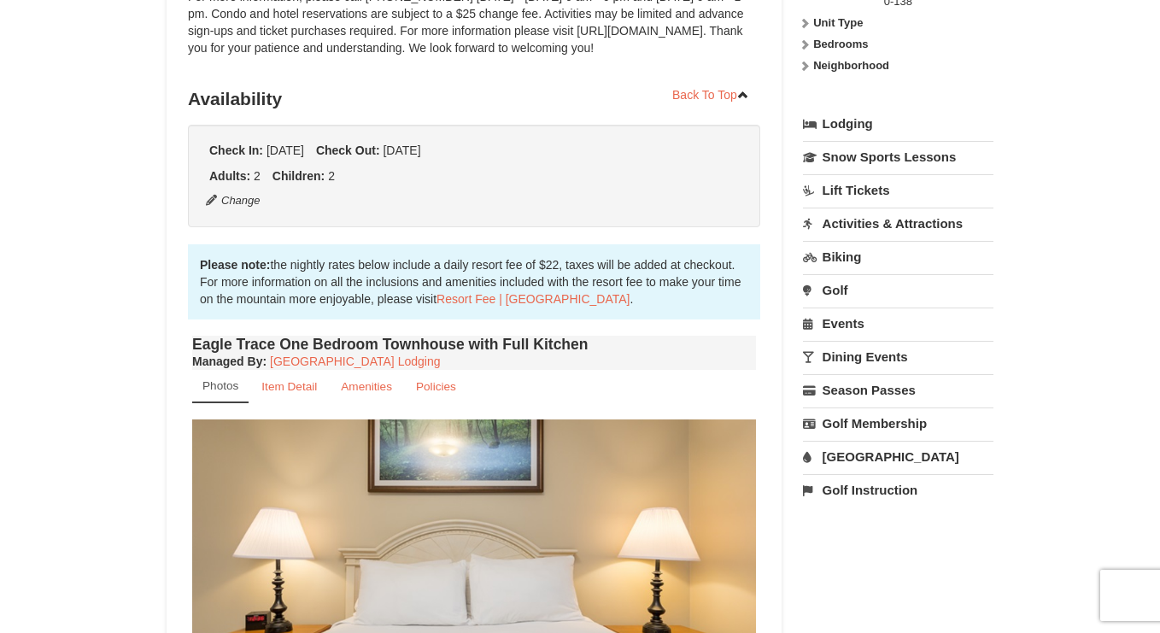
scroll to position [0, 0]
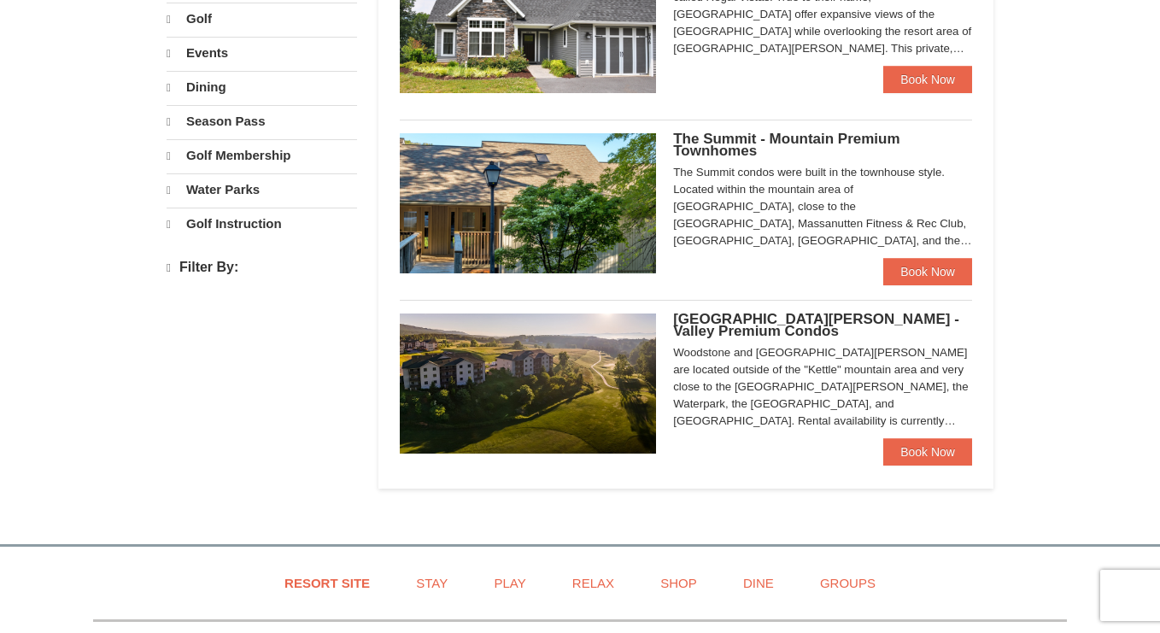
select select "10"
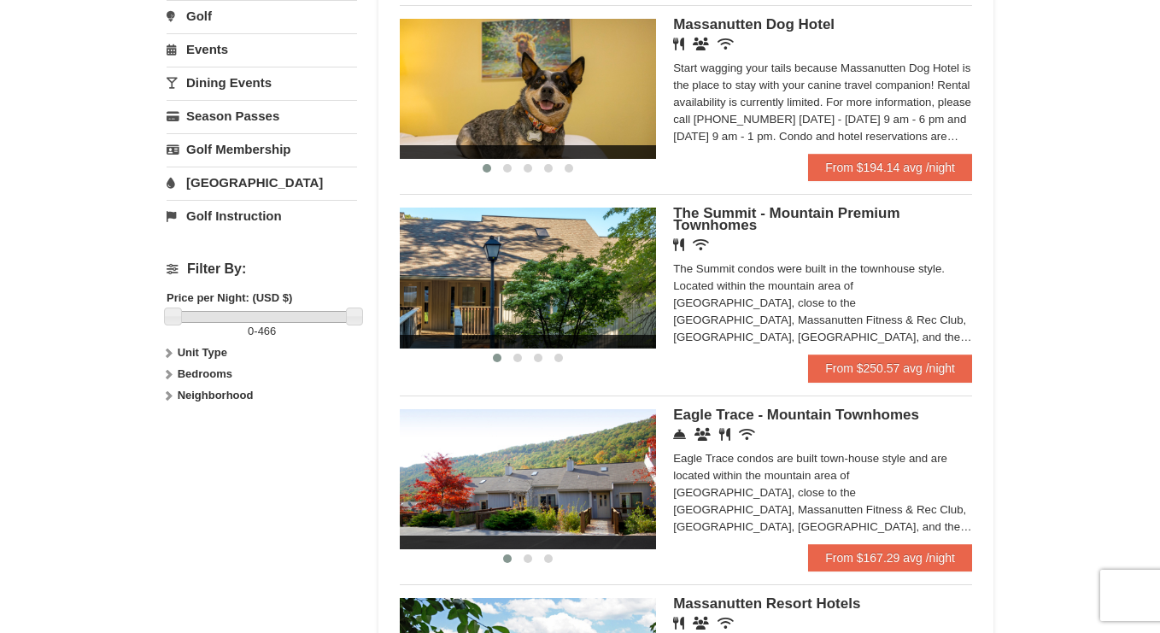
scroll to position [566, 0]
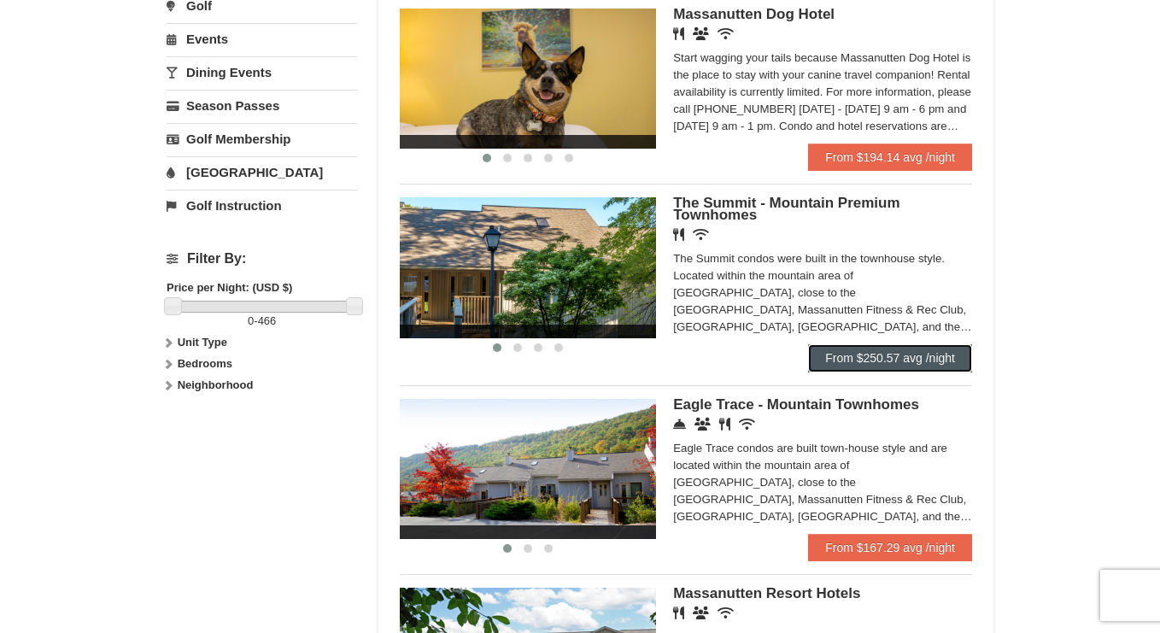
click at [878, 357] on link "From $250.57 avg /night" at bounding box center [890, 357] width 164 height 27
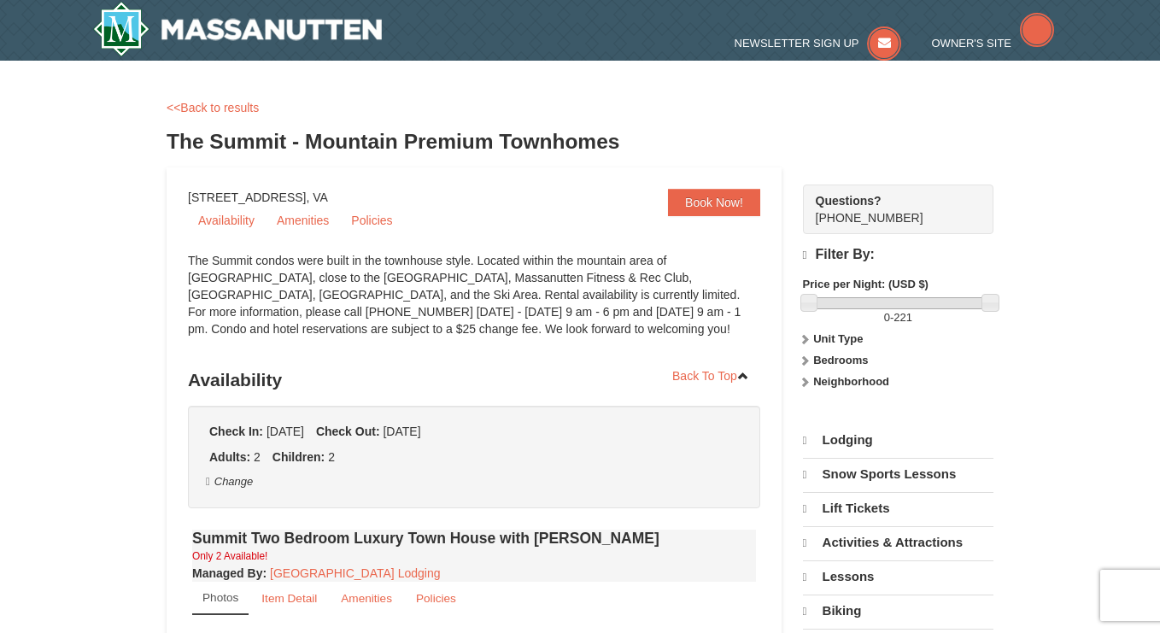
select select "10"
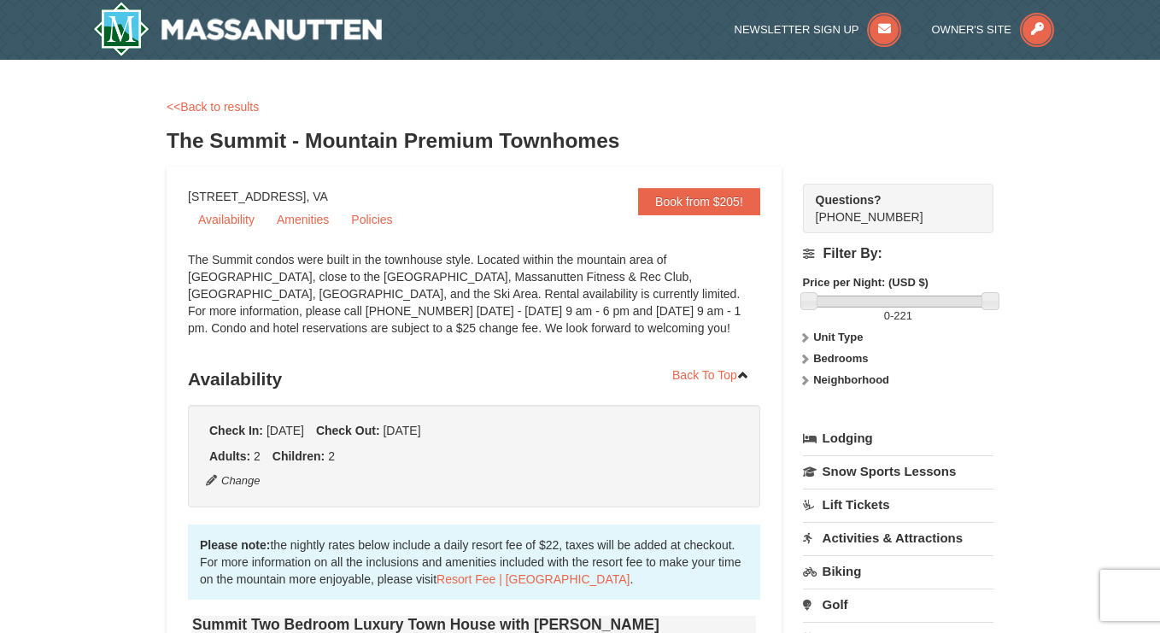
click at [819, 356] on strong "Bedrooms" at bounding box center [840, 358] width 55 height 13
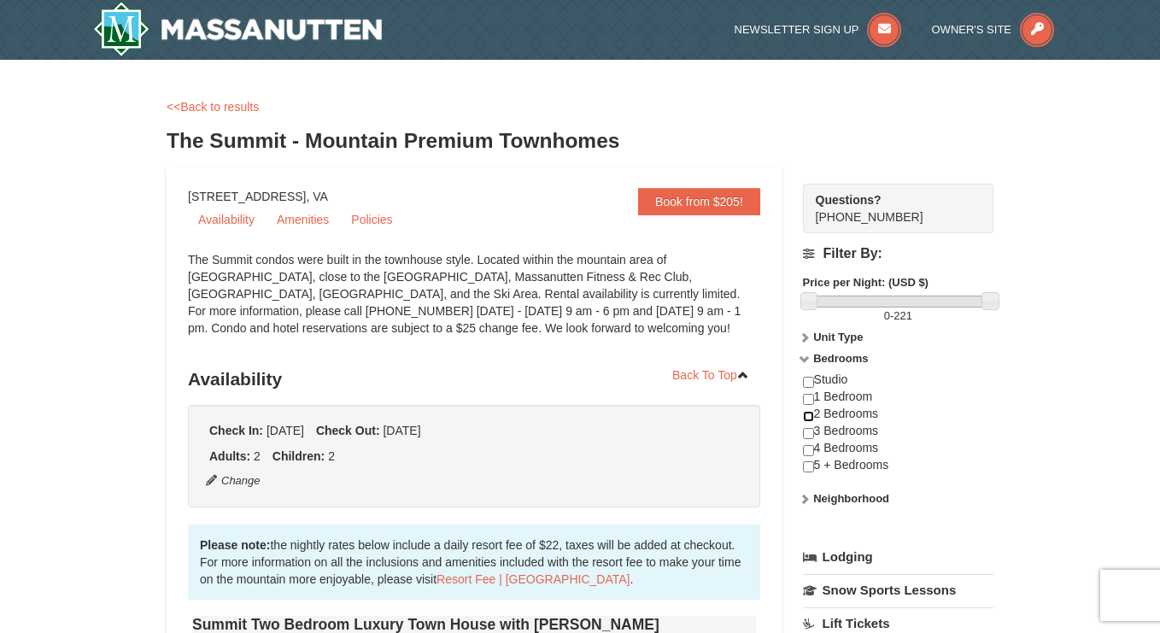
click at [809, 419] on input "checkbox" at bounding box center [808, 416] width 11 height 11
checkbox input "true"
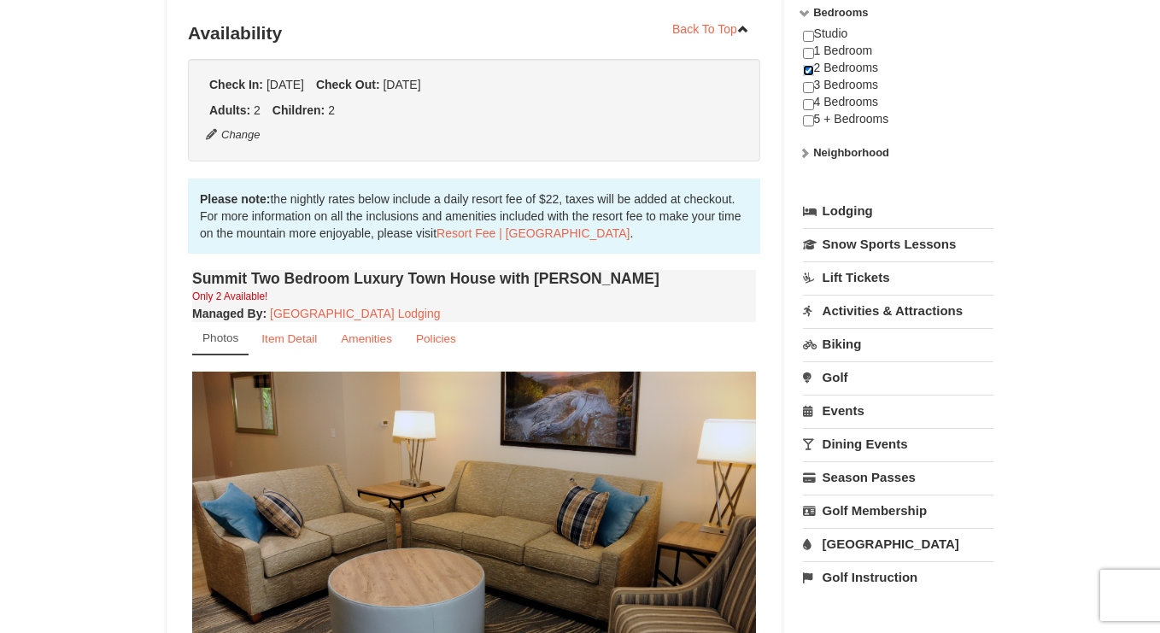
scroll to position [347, 0]
click at [805, 86] on input "checkbox" at bounding box center [808, 86] width 11 height 11
checkbox input "true"
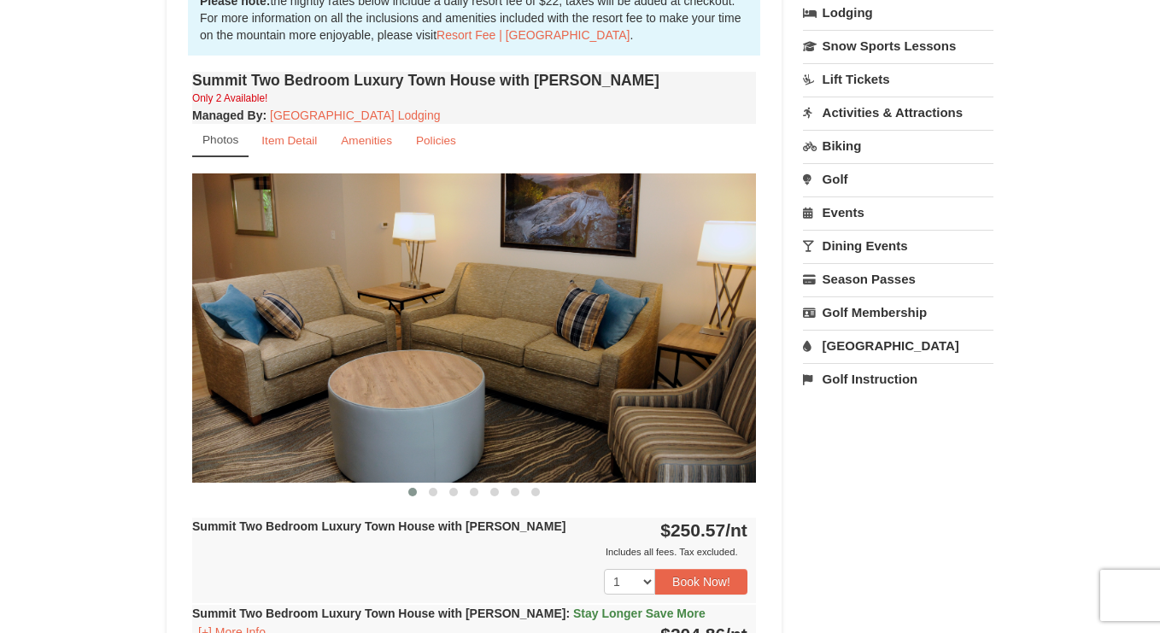
scroll to position [547, 0]
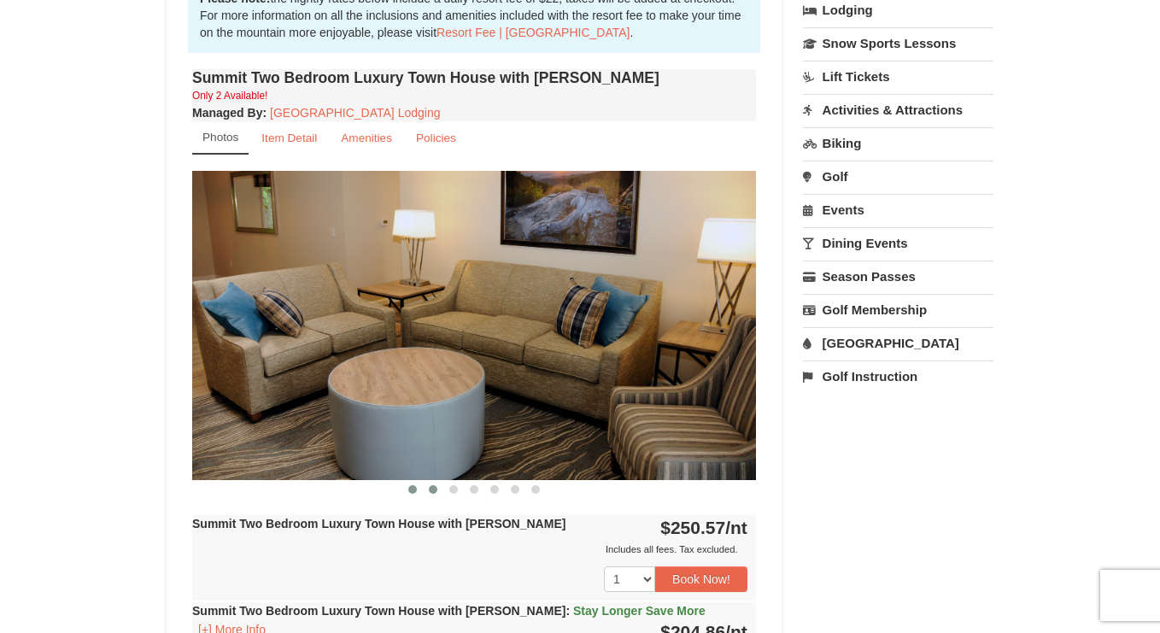
click at [431, 493] on button at bounding box center [433, 489] width 21 height 17
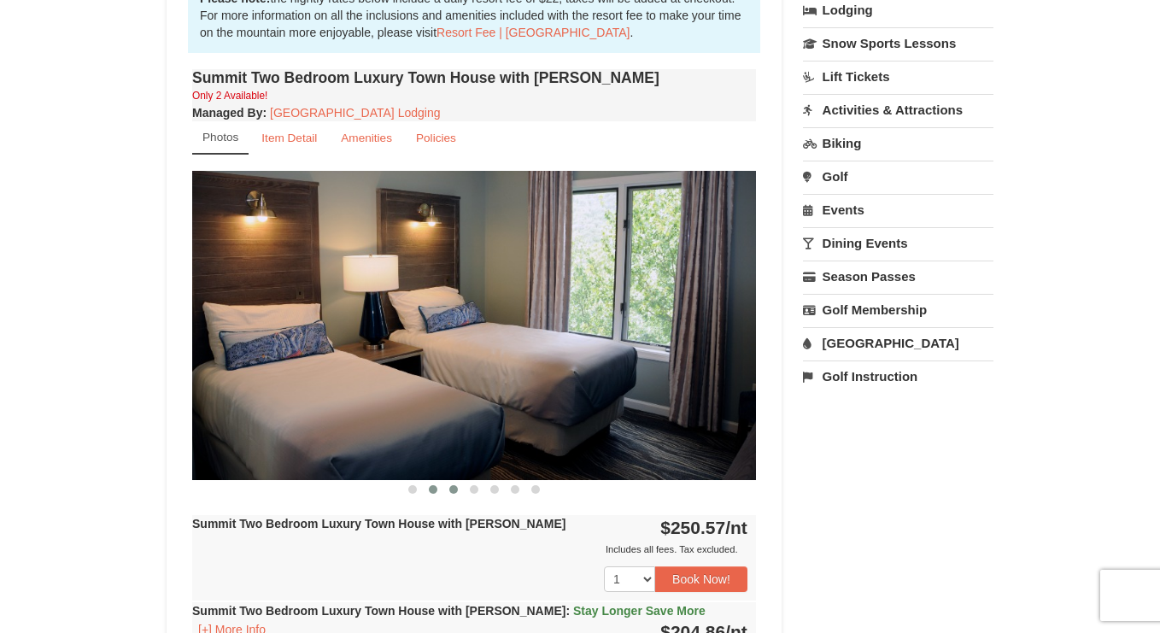
click at [453, 491] on span at bounding box center [453, 489] width 9 height 9
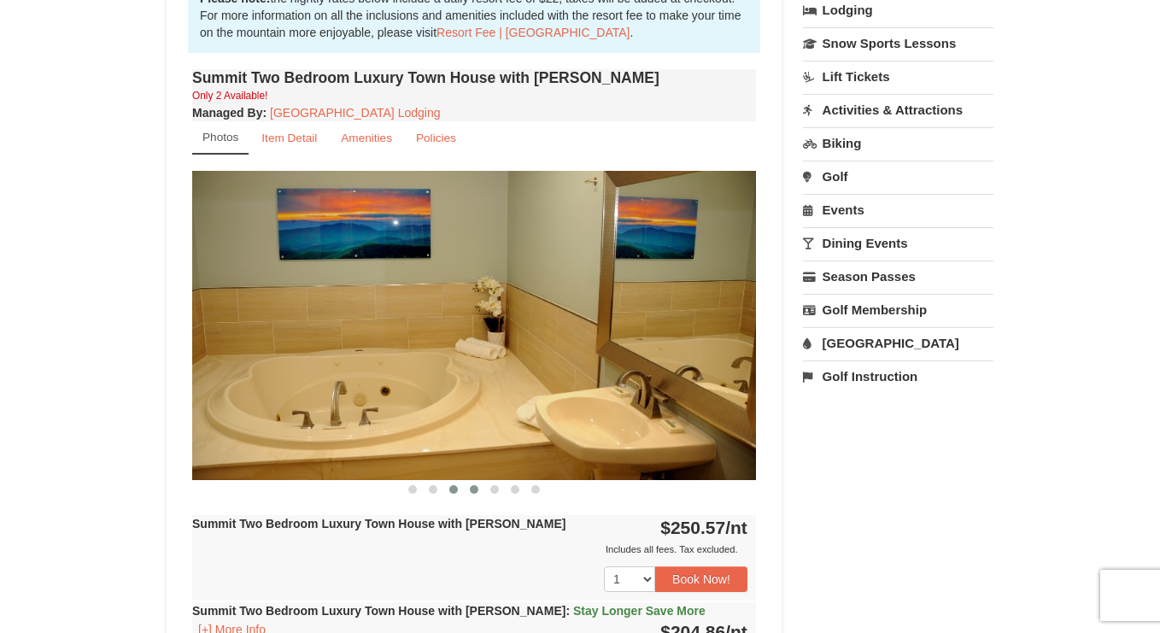
click at [474, 488] on span at bounding box center [474, 489] width 9 height 9
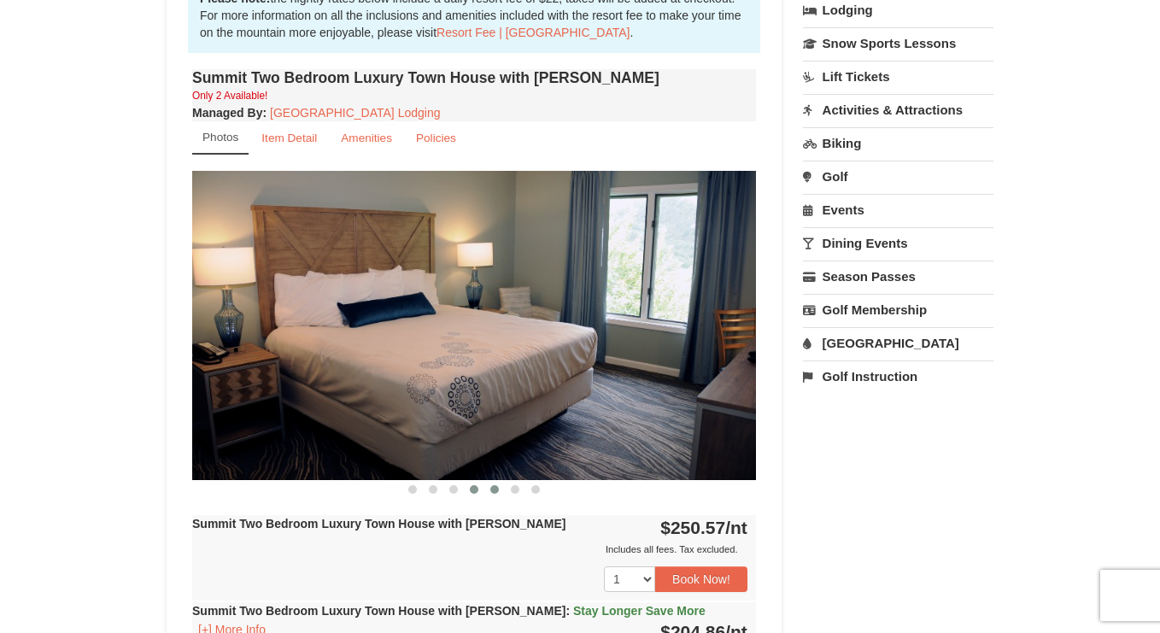
click at [495, 491] on span at bounding box center [494, 489] width 9 height 9
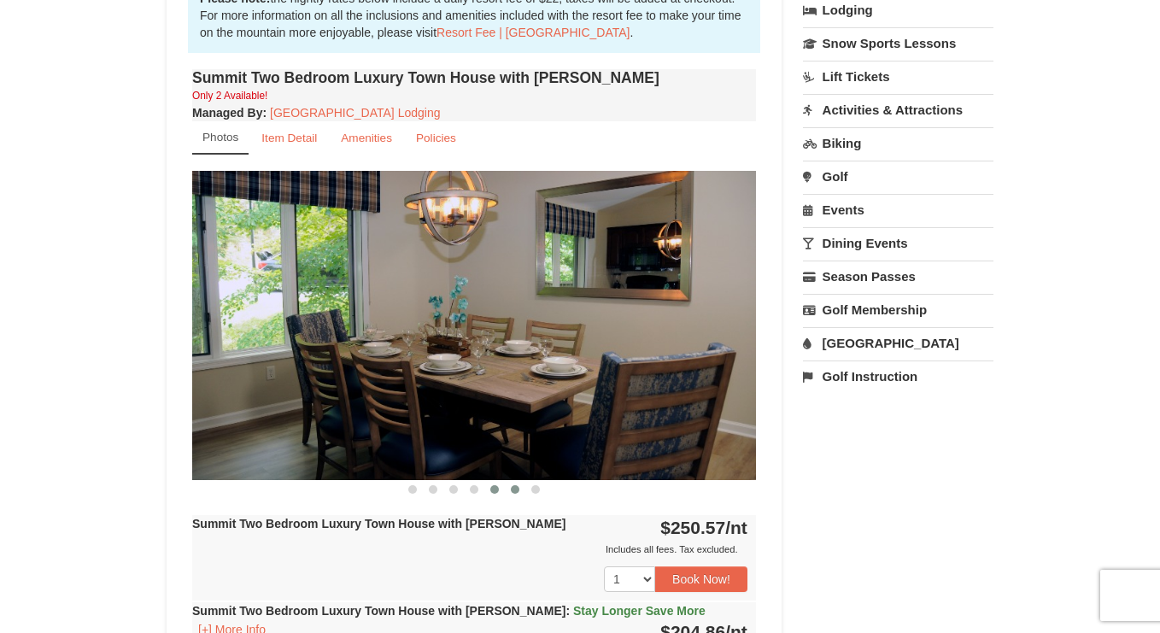
click at [509, 491] on button at bounding box center [515, 489] width 21 height 17
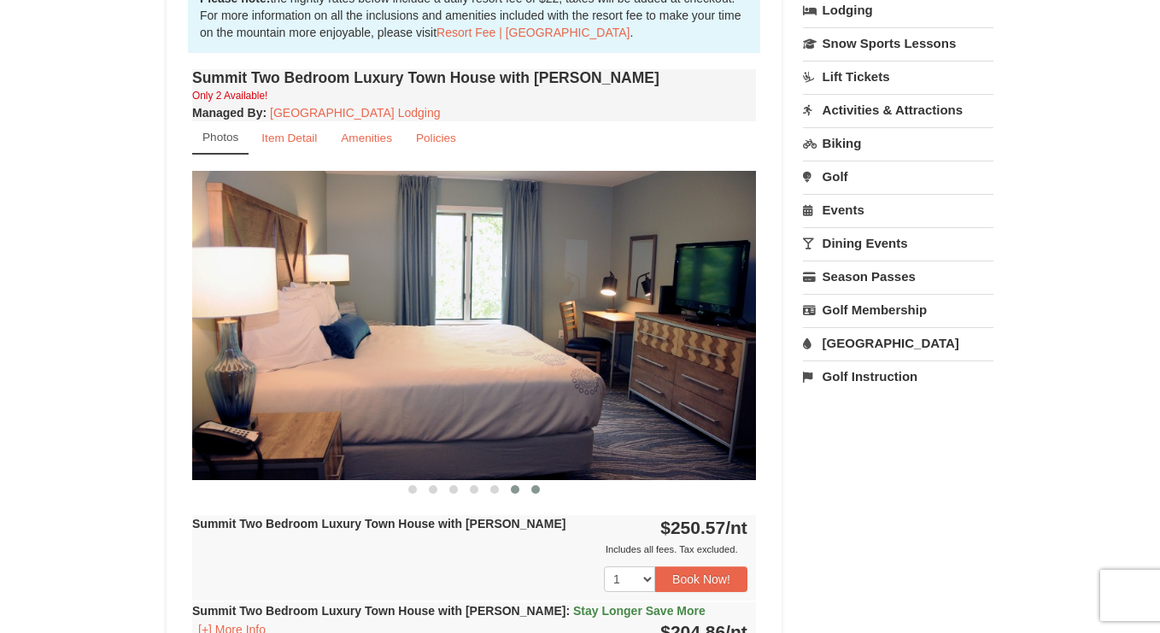
click at [536, 490] on span at bounding box center [535, 489] width 9 height 9
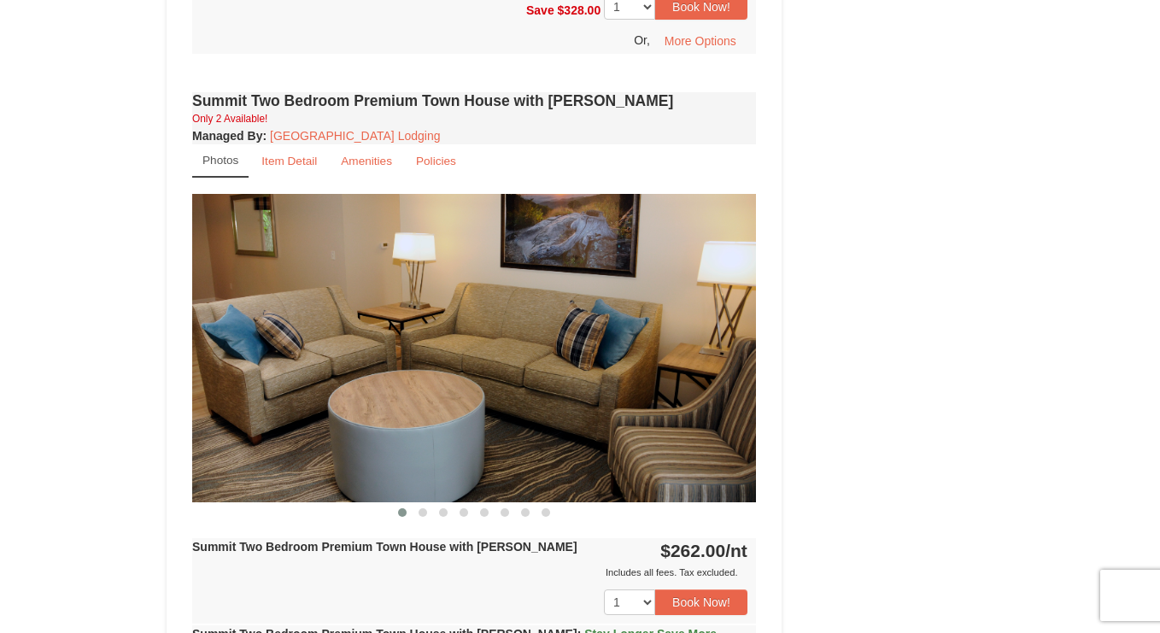
scroll to position [1376, 0]
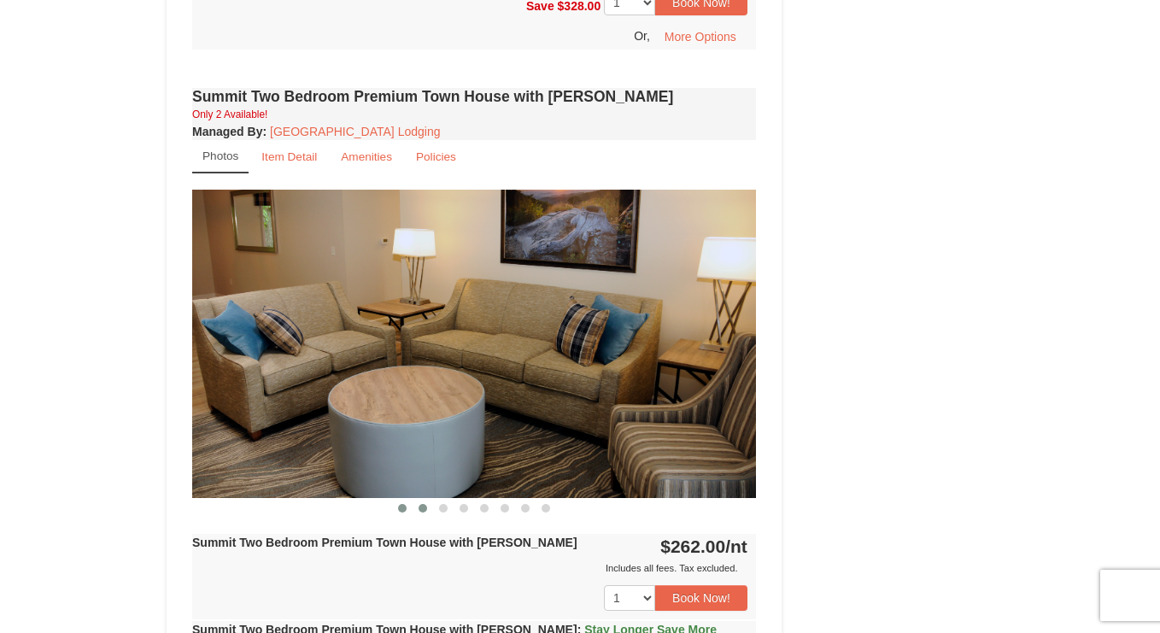
click at [422, 504] on span at bounding box center [423, 508] width 9 height 9
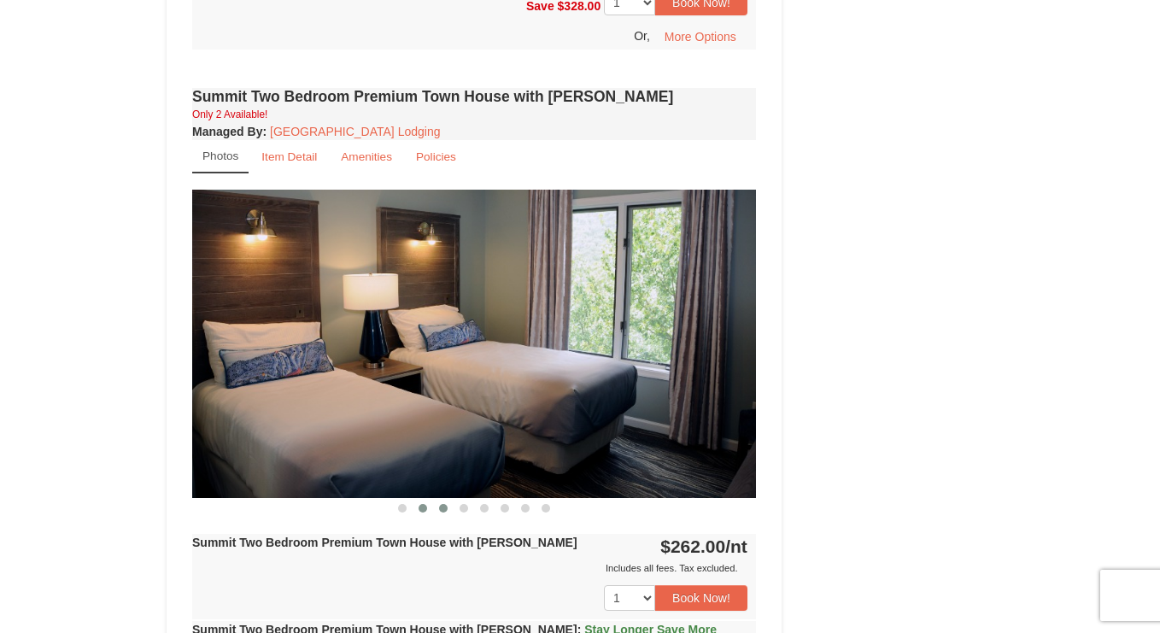
click at [437, 500] on button at bounding box center [443, 508] width 21 height 17
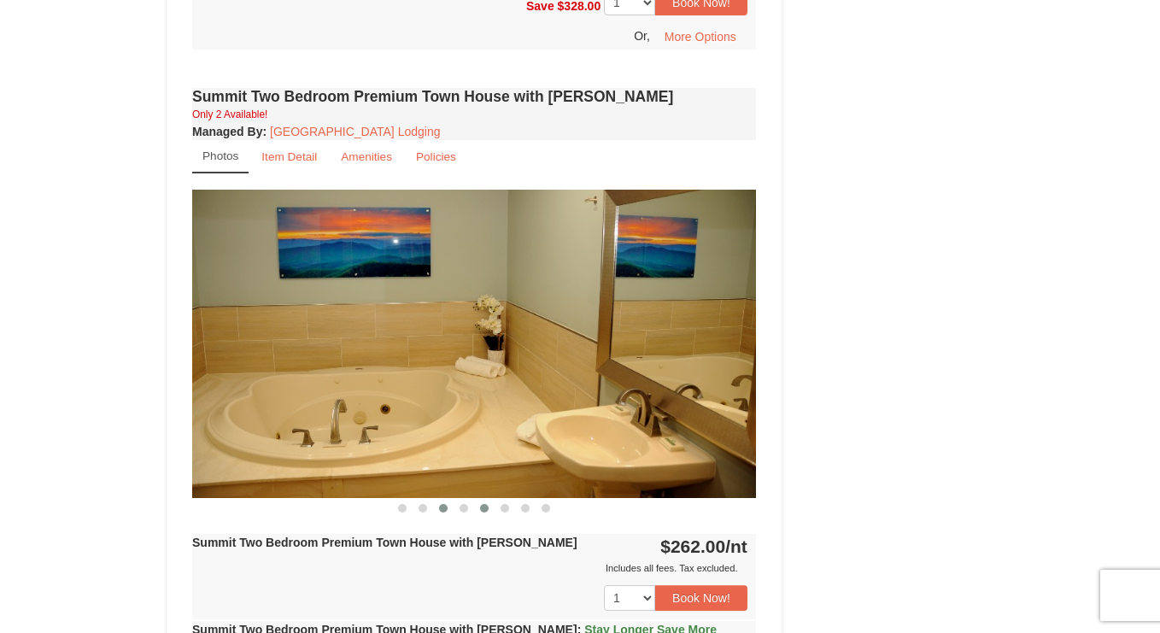
click at [478, 500] on button at bounding box center [484, 508] width 21 height 17
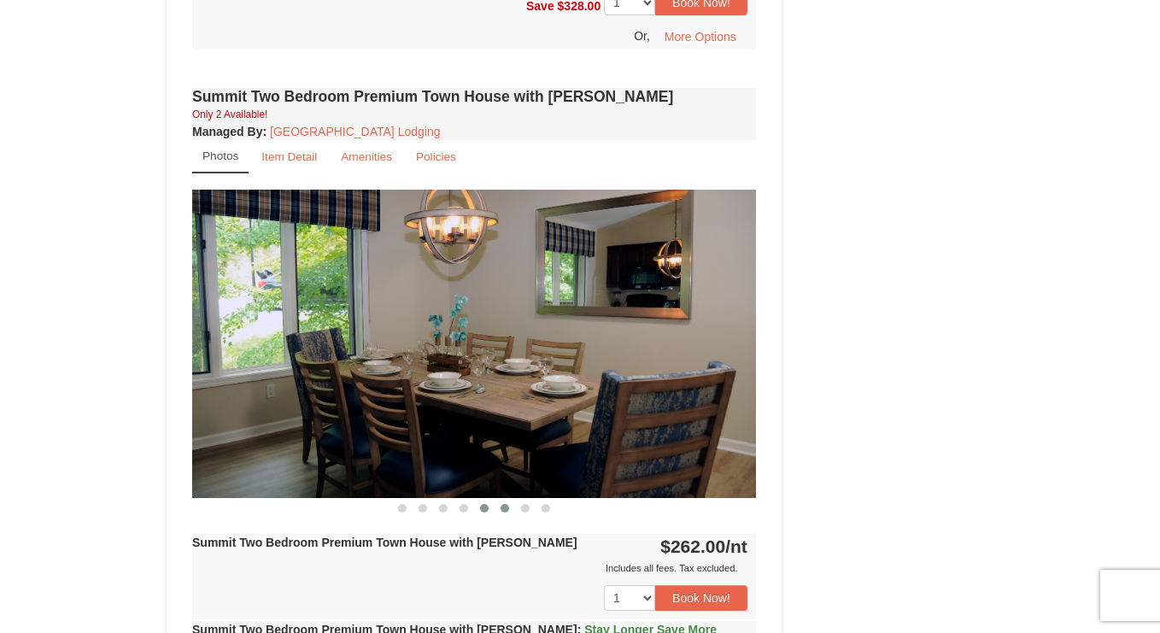
click at [508, 500] on button at bounding box center [505, 508] width 21 height 17
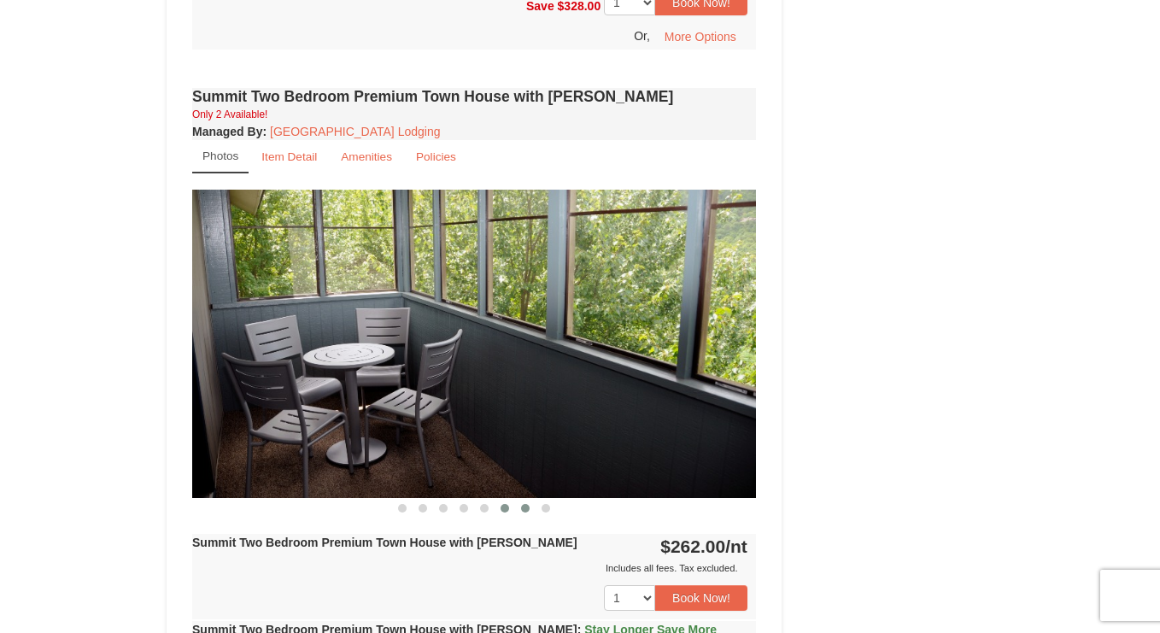
click at [525, 500] on button at bounding box center [525, 508] width 21 height 17
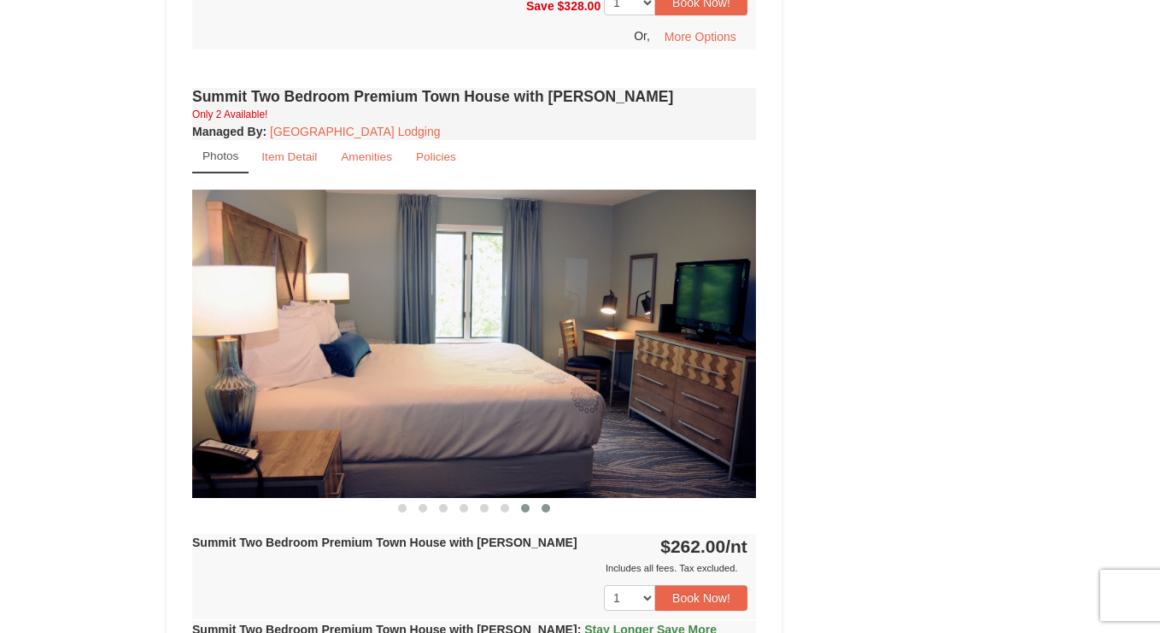
click at [545, 500] on button at bounding box center [546, 508] width 21 height 17
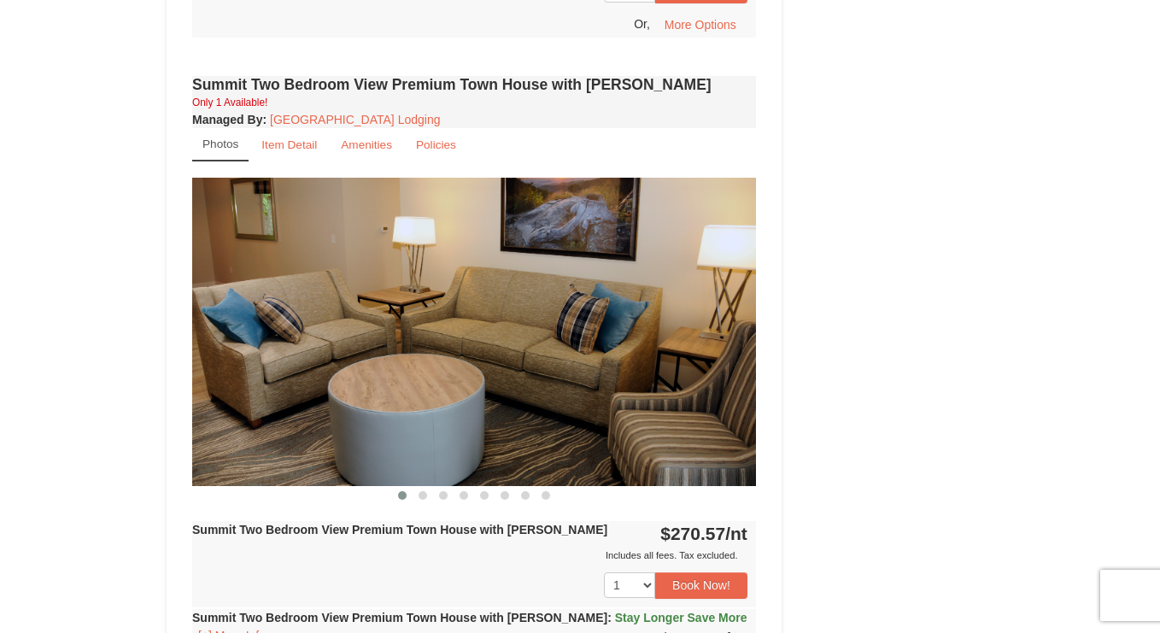
scroll to position [2239, 0]
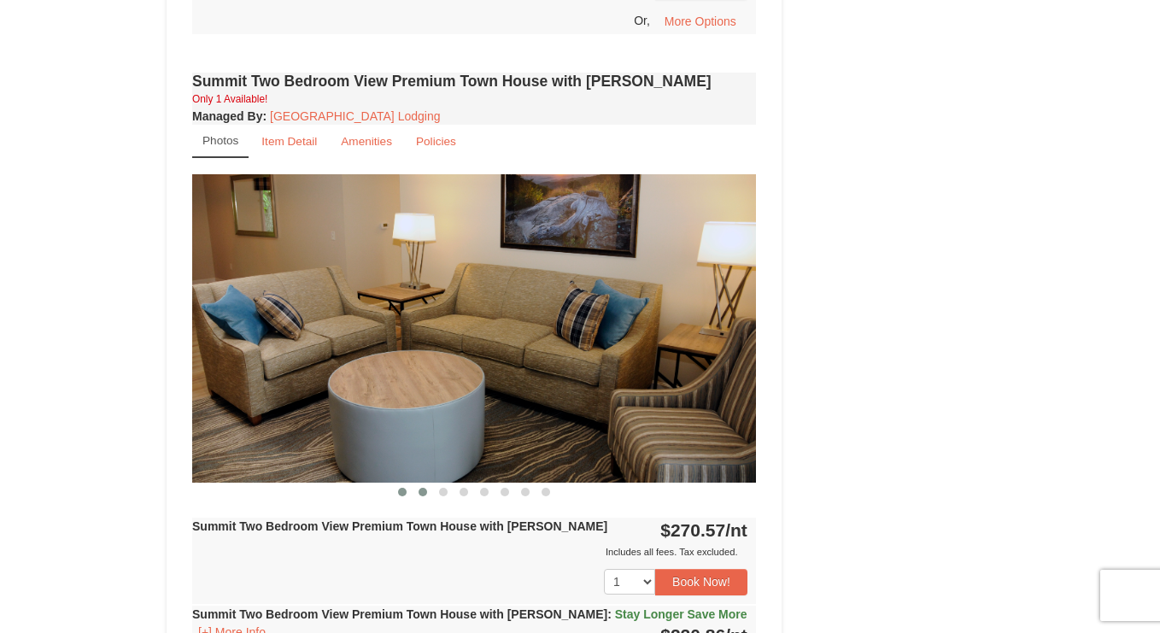
click at [425, 484] on button at bounding box center [423, 492] width 21 height 17
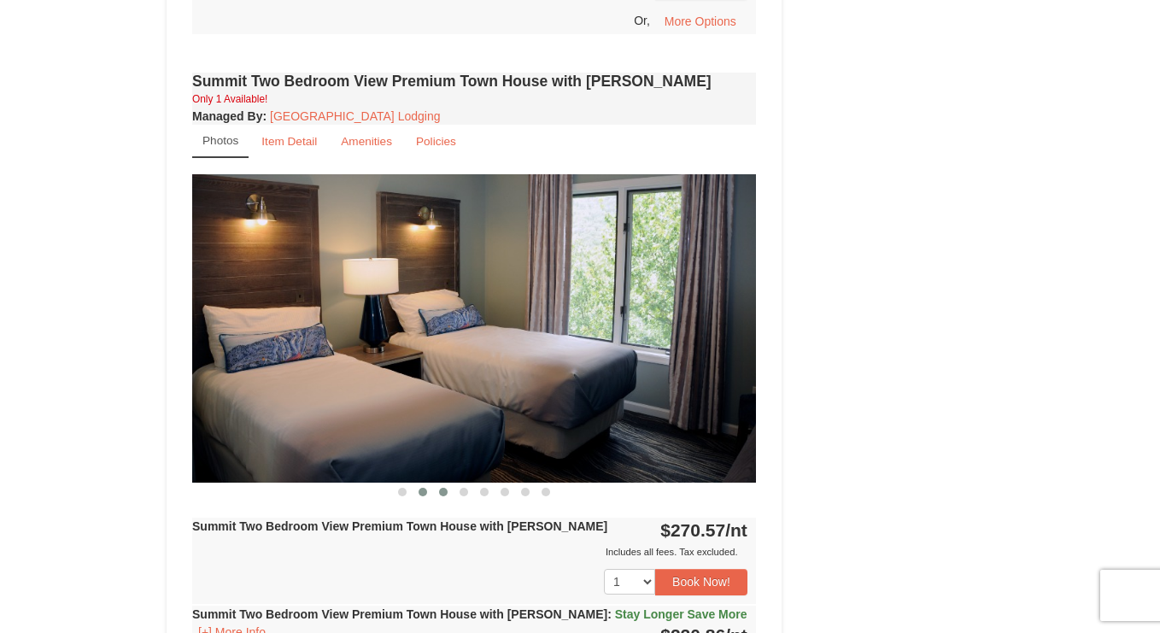
click at [442, 484] on button at bounding box center [443, 492] width 21 height 17
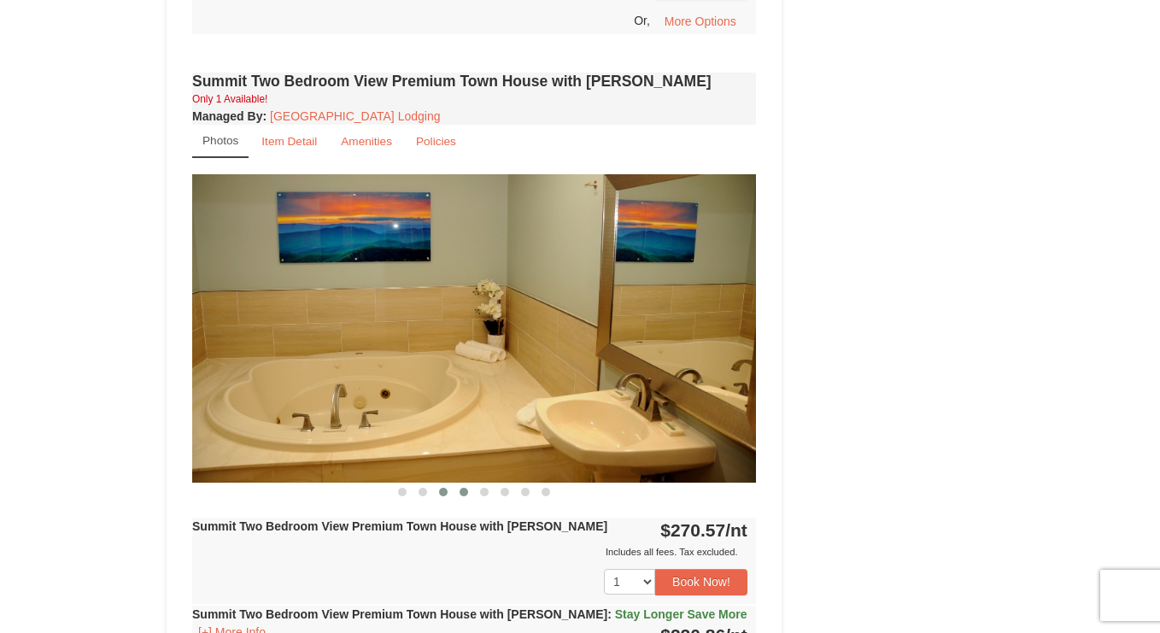
click at [460, 484] on button at bounding box center [464, 492] width 21 height 17
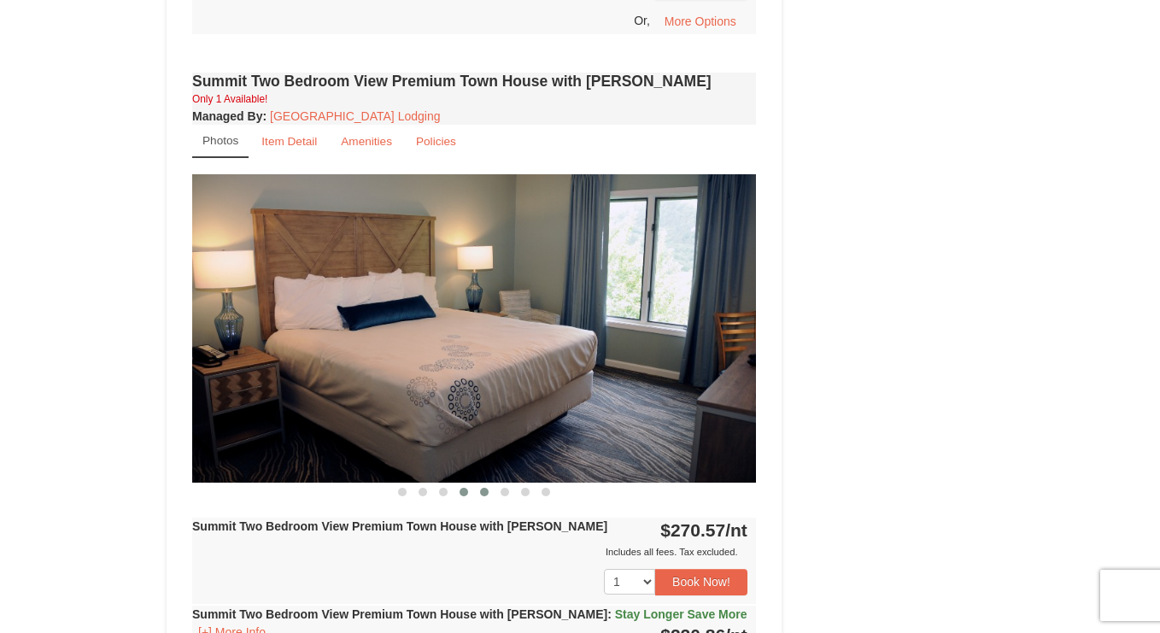
click at [482, 488] on span at bounding box center [484, 492] width 9 height 9
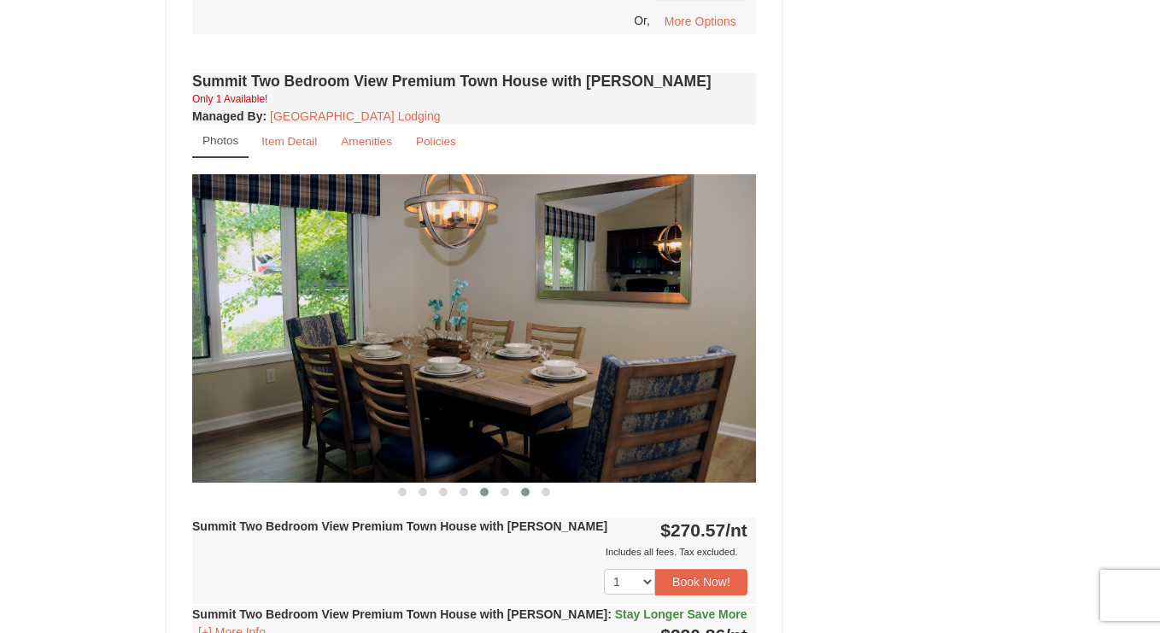
click at [516, 484] on button at bounding box center [525, 492] width 21 height 17
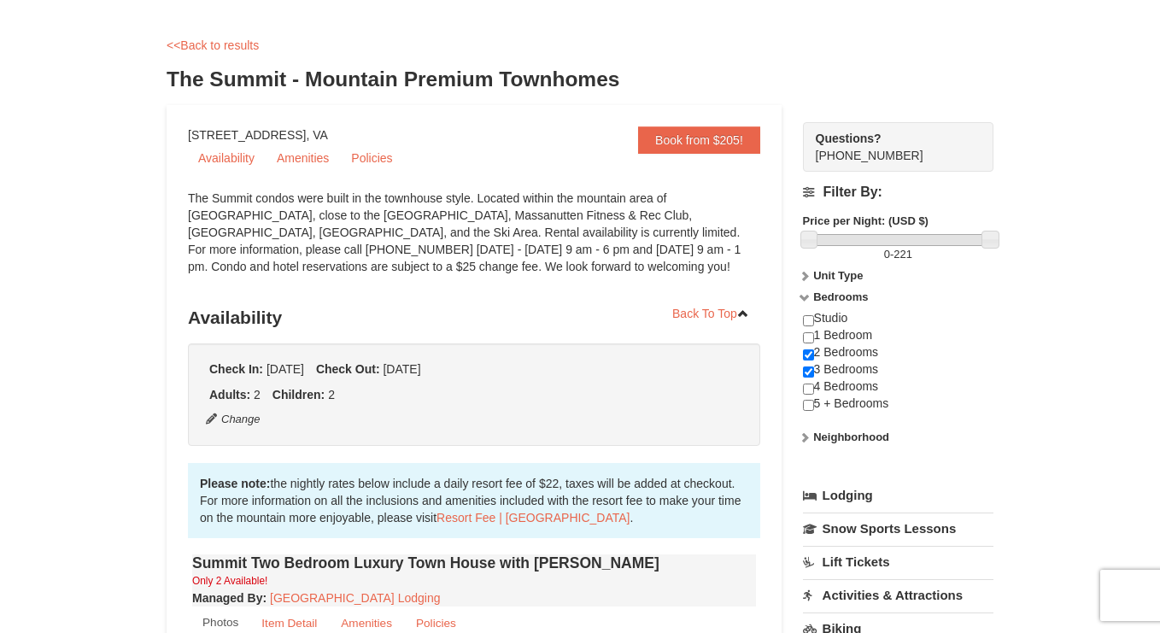
scroll to position [0, 0]
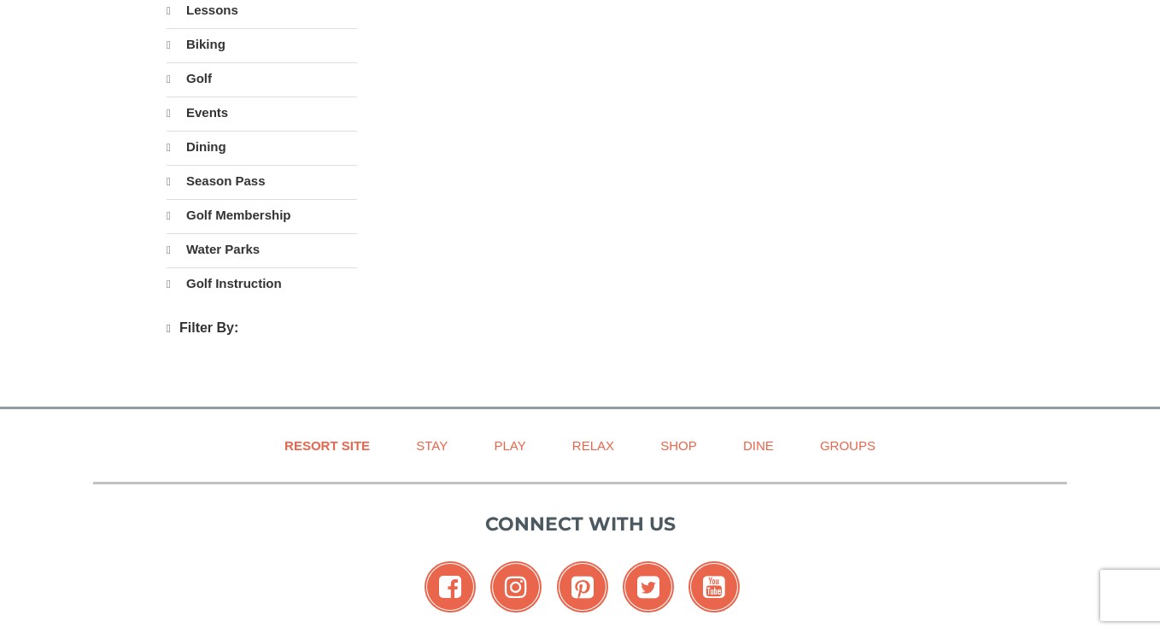
select select "10"
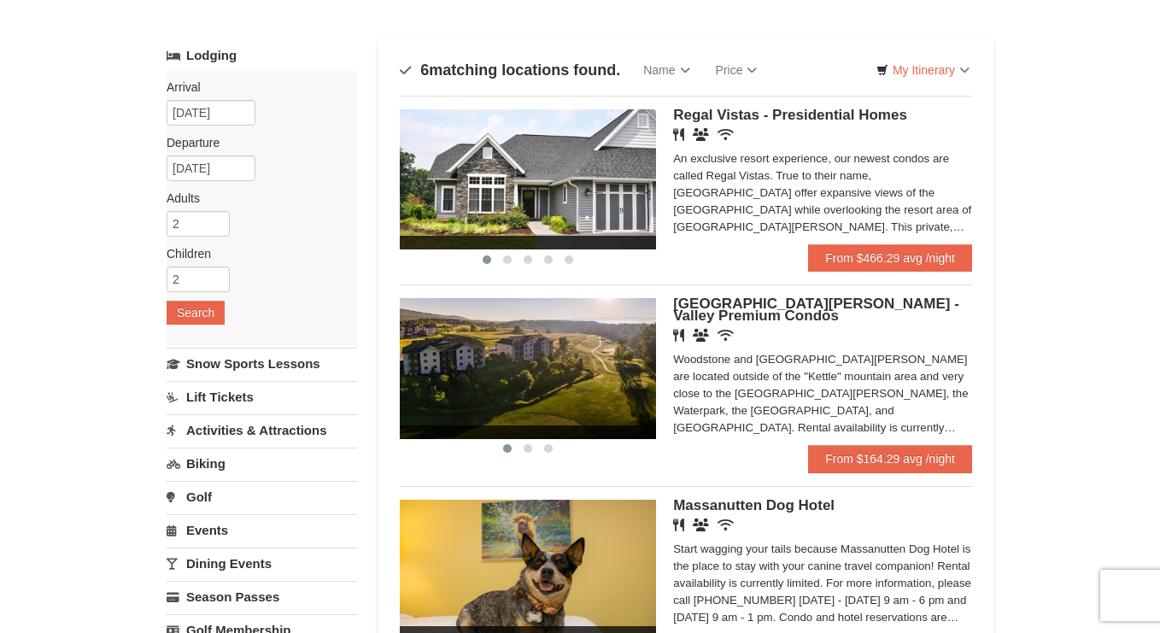
scroll to position [68, 0]
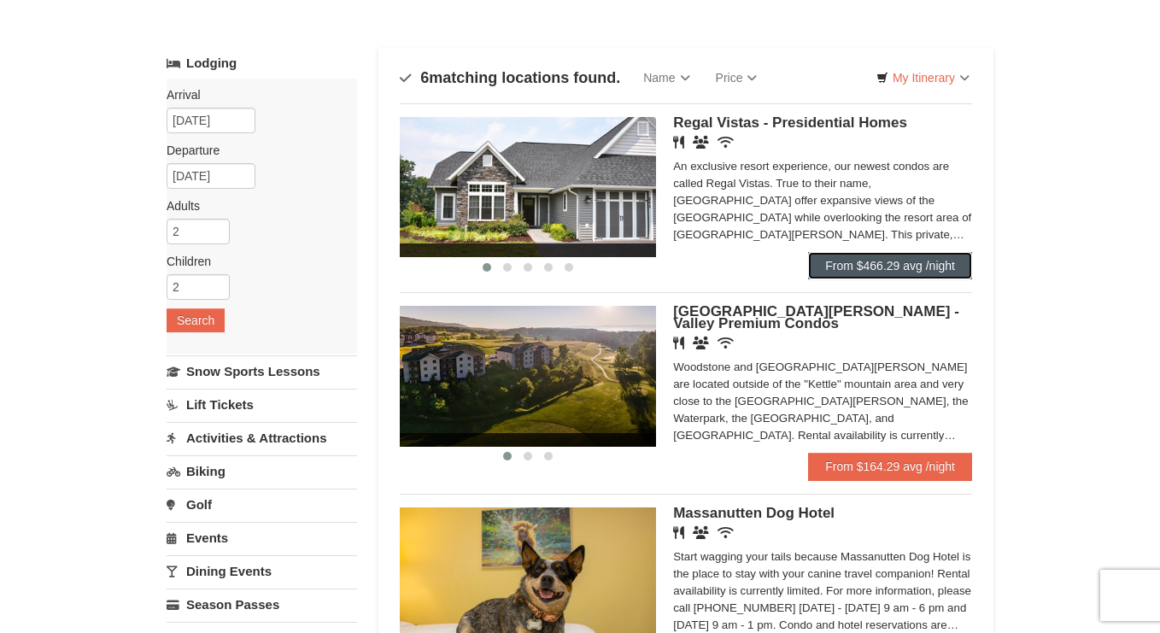
click at [854, 259] on link "From $466.29 avg /night" at bounding box center [890, 265] width 164 height 27
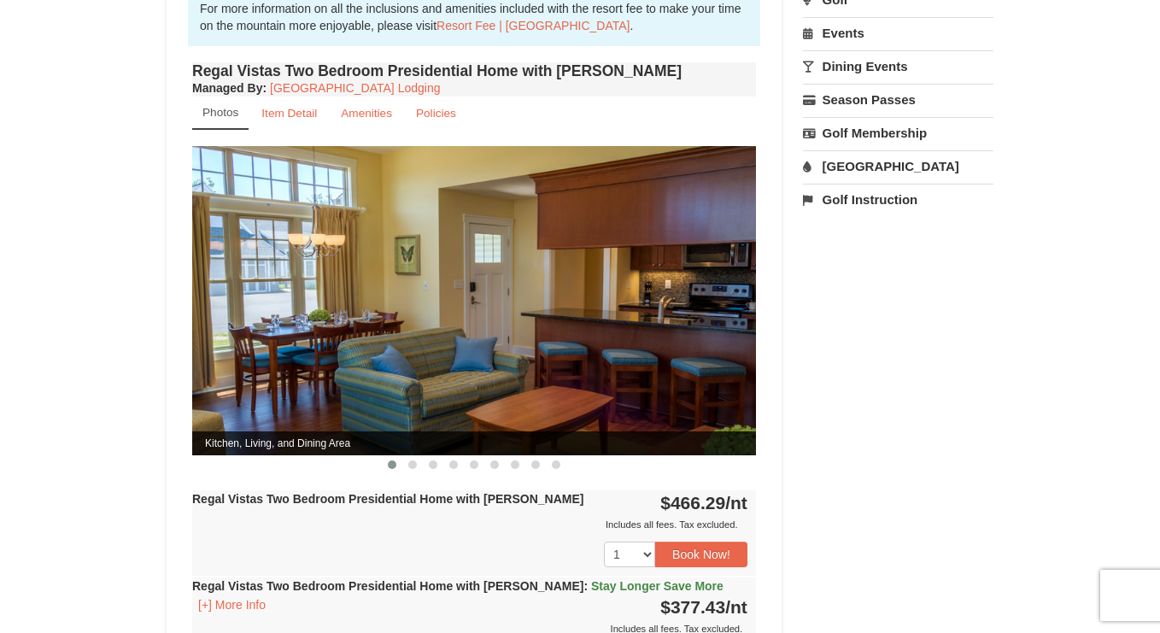
scroll to position [607, 0]
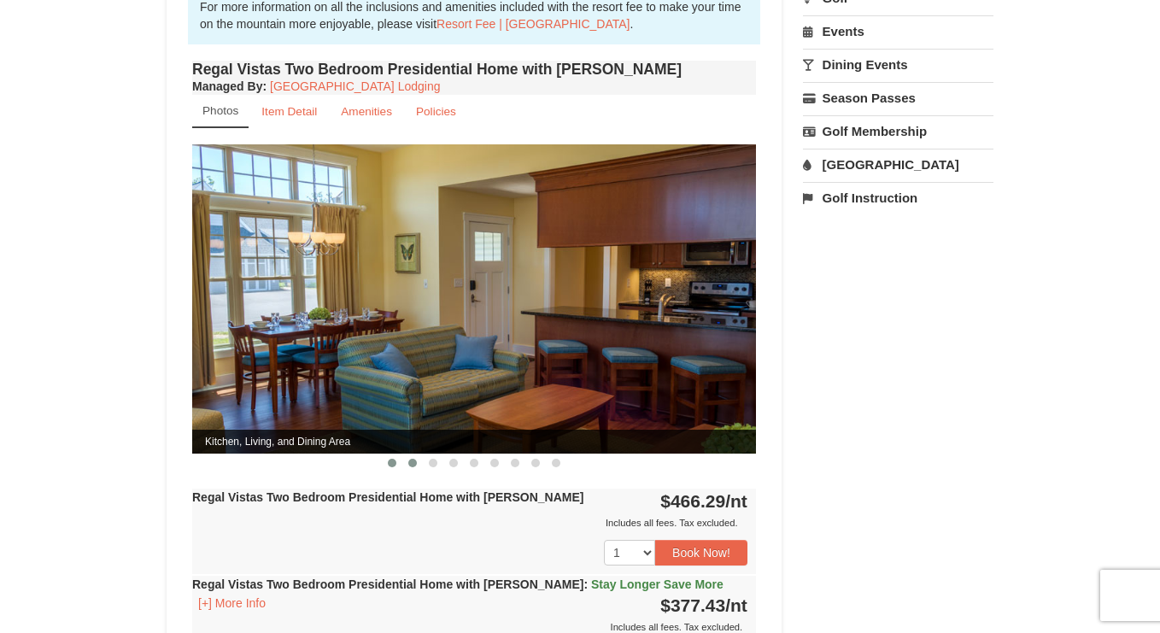
click at [411, 459] on span at bounding box center [412, 463] width 9 height 9
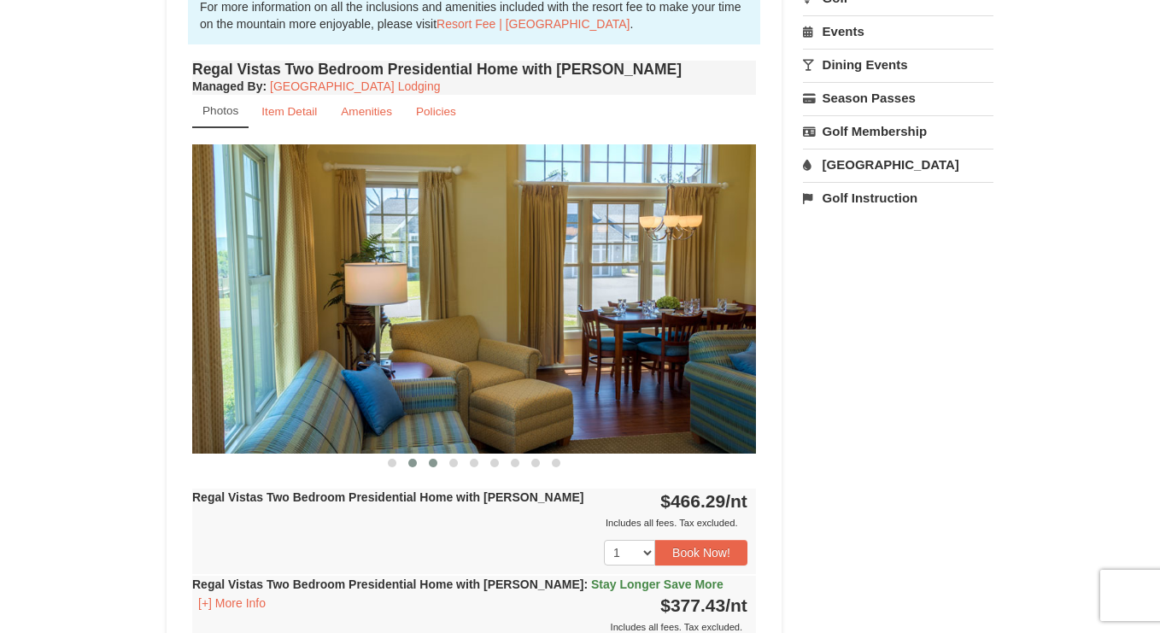
click at [434, 459] on span at bounding box center [433, 463] width 9 height 9
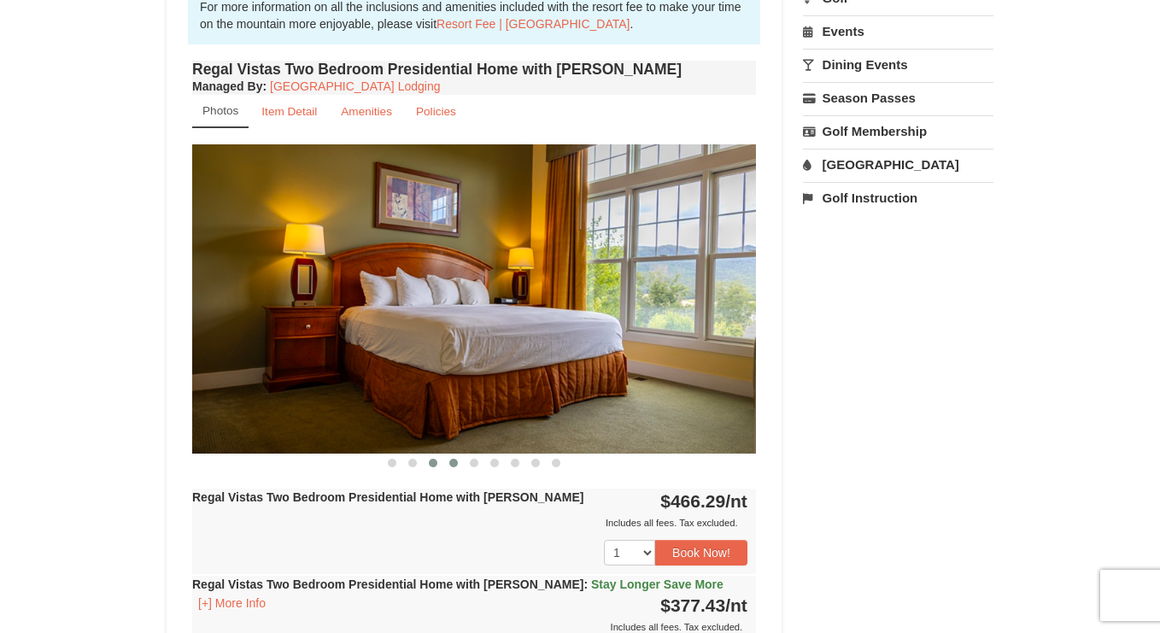
click at [461, 455] on button at bounding box center [453, 463] width 21 height 17
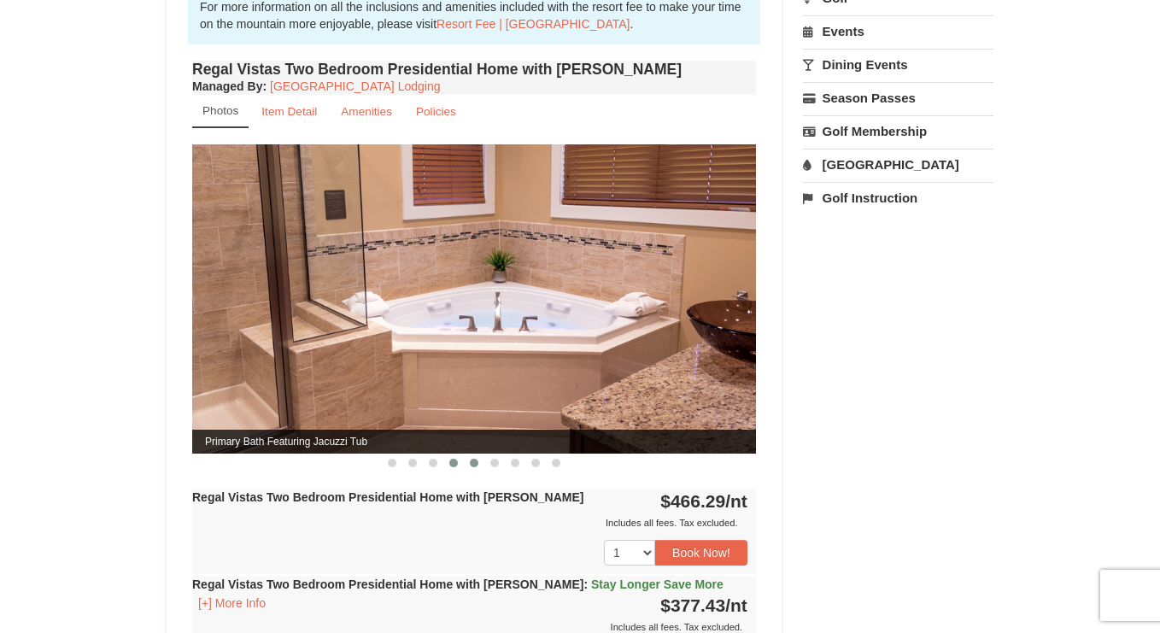
click at [474, 459] on span at bounding box center [474, 463] width 9 height 9
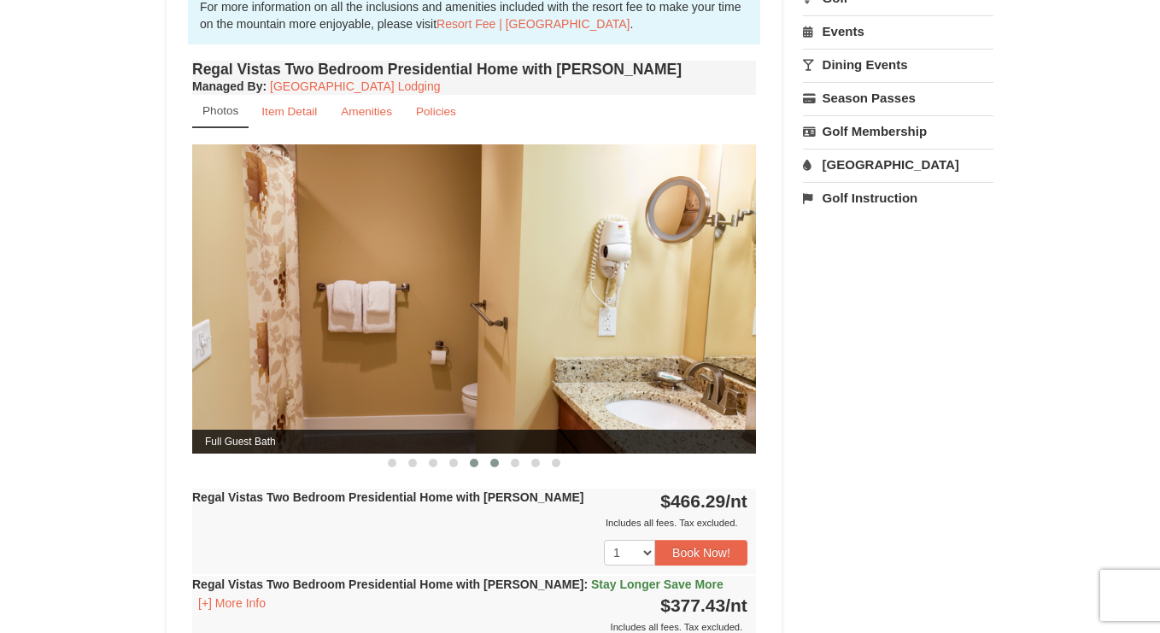
click at [495, 459] on span at bounding box center [494, 463] width 9 height 9
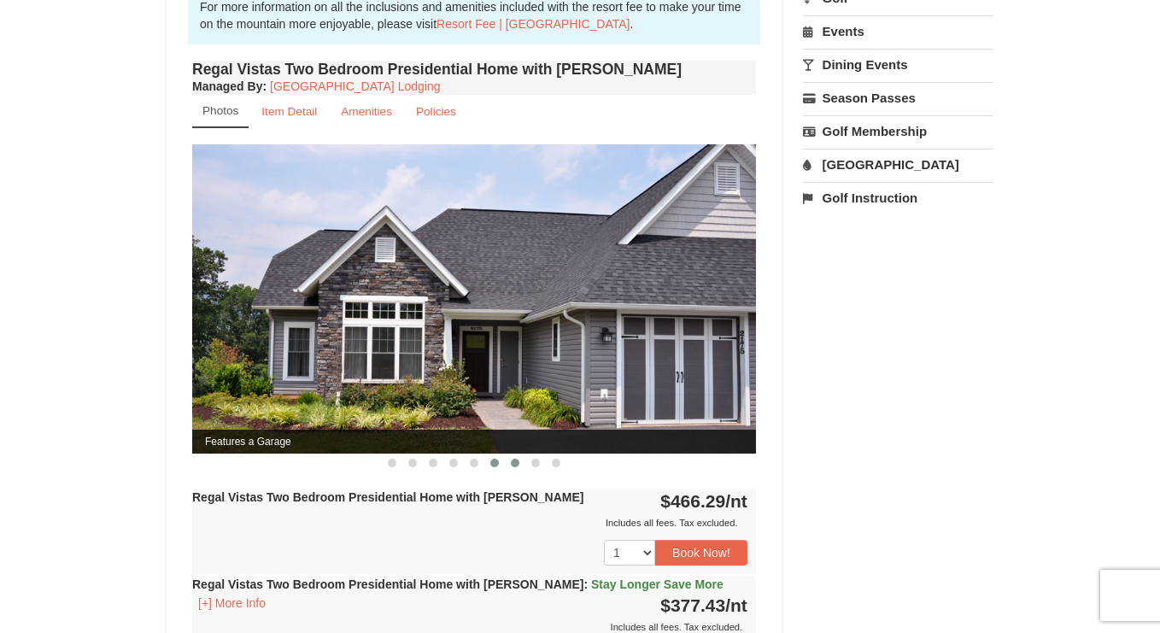
click at [510, 455] on button at bounding box center [515, 463] width 21 height 17
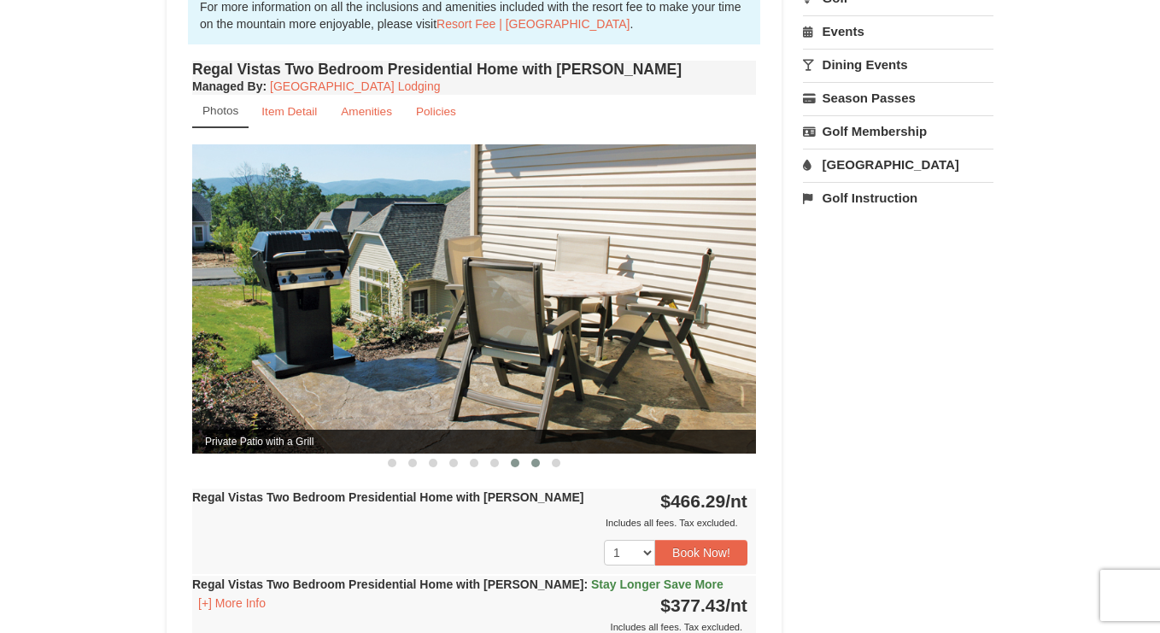
click at [528, 455] on button at bounding box center [535, 463] width 21 height 17
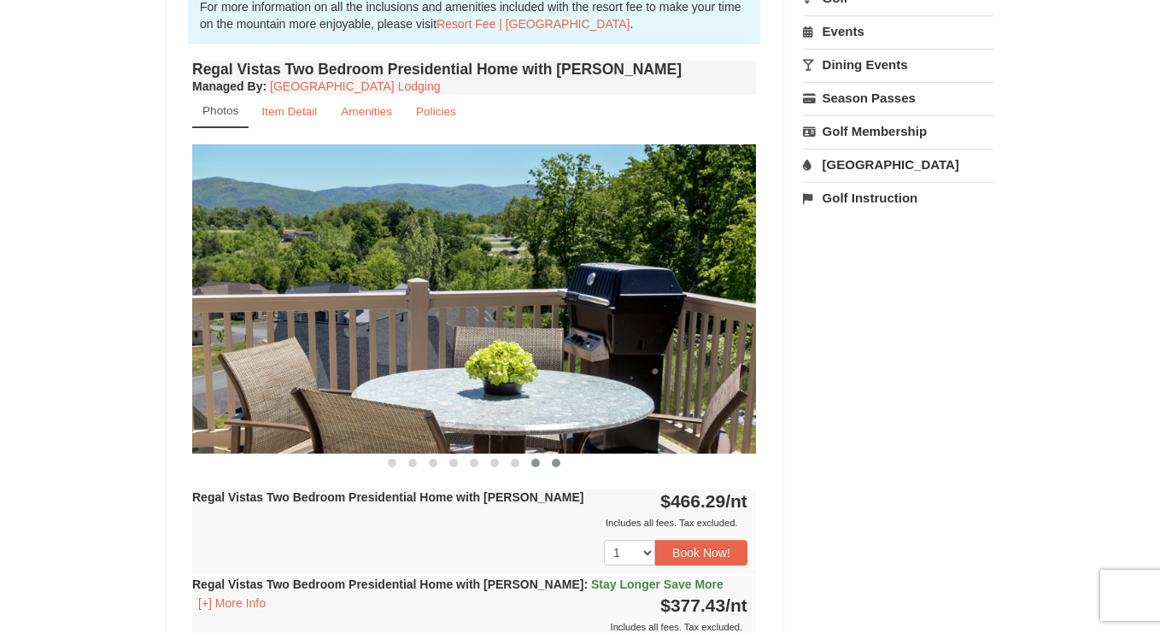
click at [553, 459] on span at bounding box center [556, 463] width 9 height 9
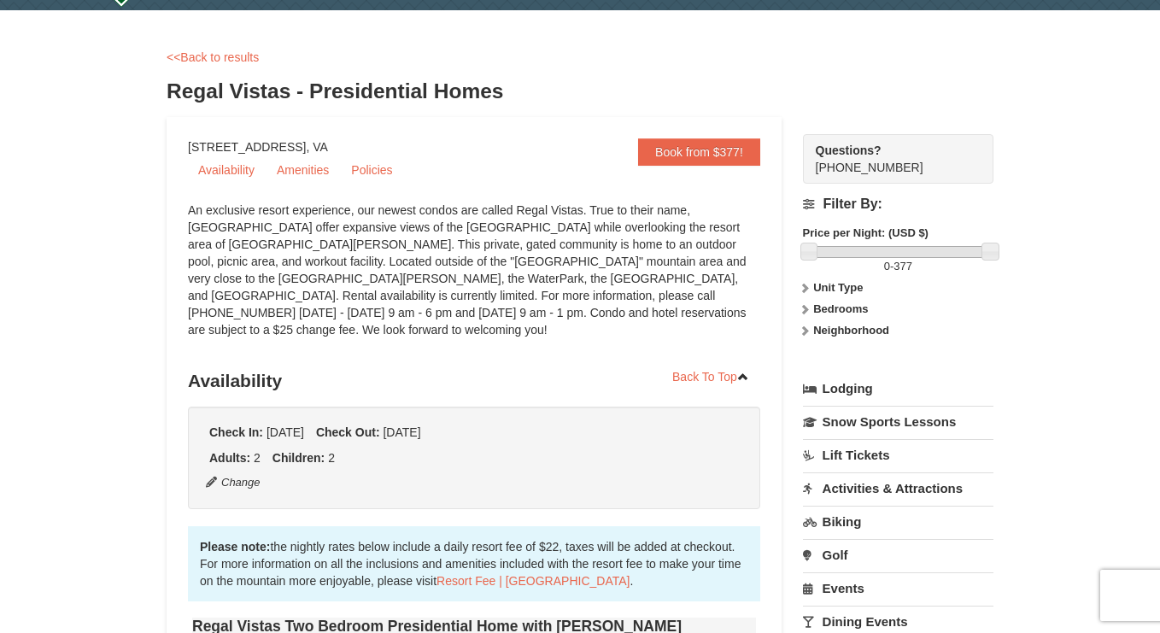
scroll to position [0, 0]
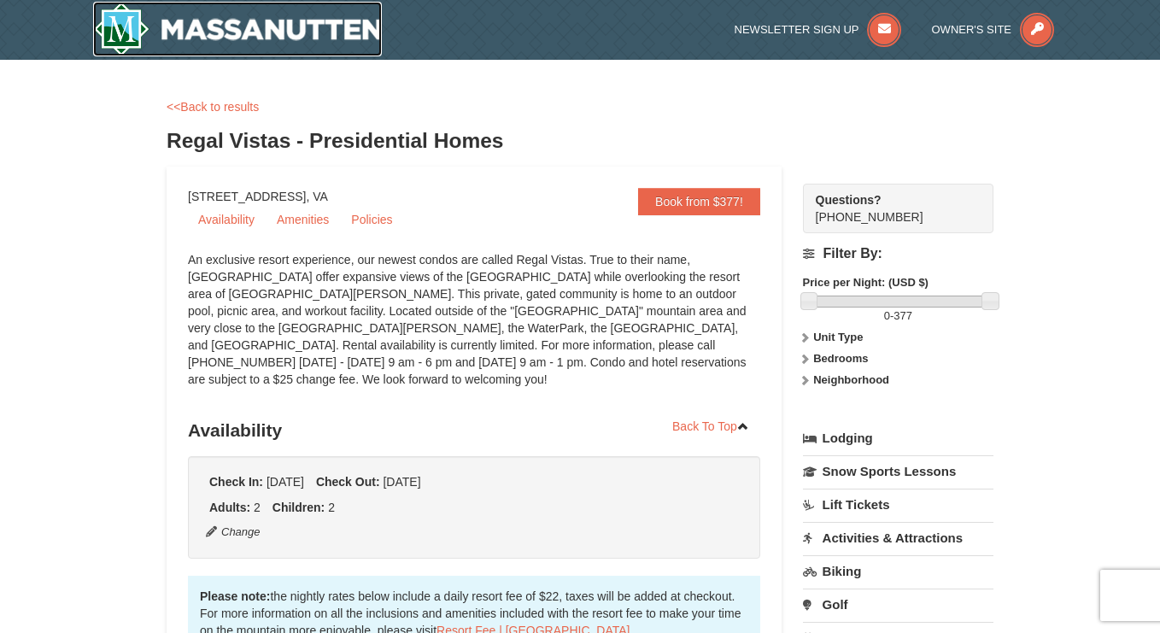
click at [207, 15] on img at bounding box center [237, 29] width 289 height 55
